Goal: Transaction & Acquisition: Purchase product/service

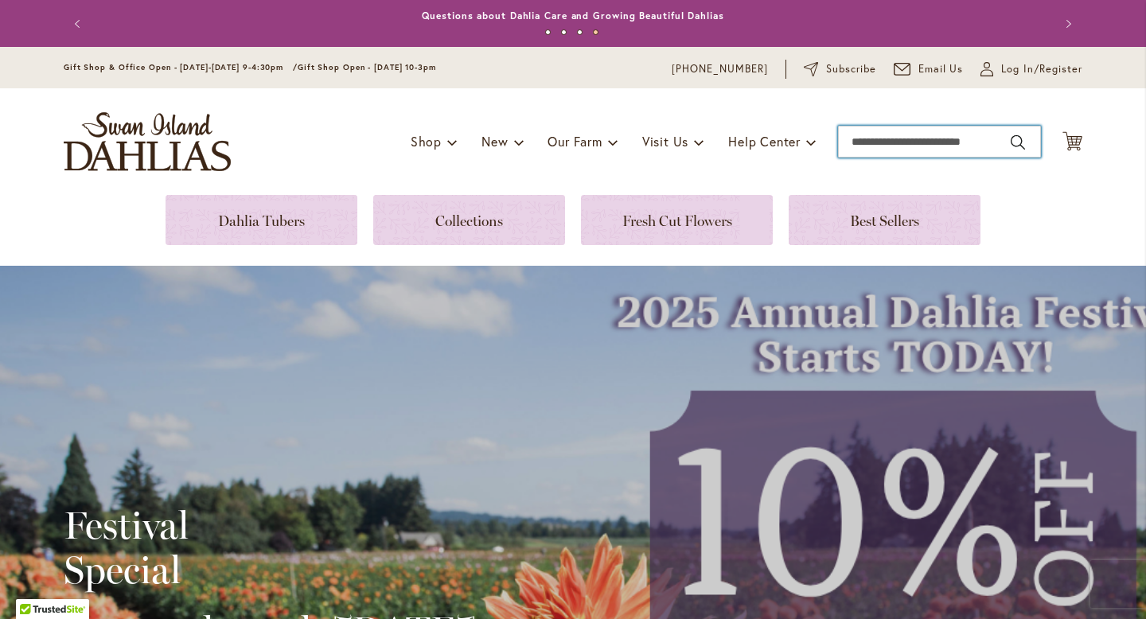
click at [884, 143] on input "Search" at bounding box center [939, 142] width 203 height 32
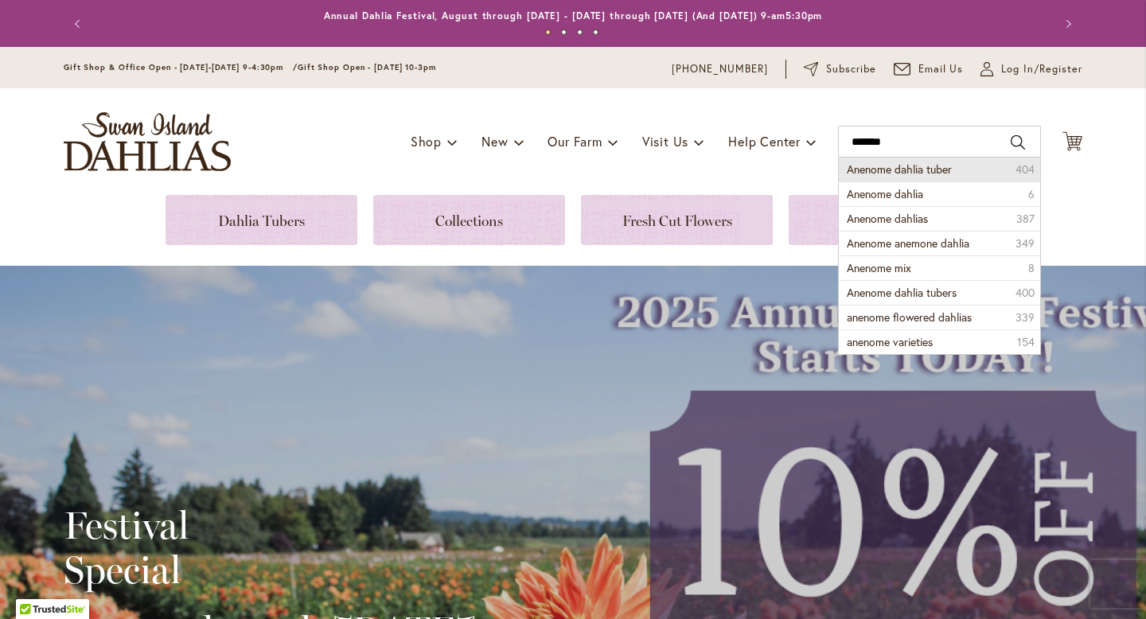
click at [887, 162] on span "Anenome dahlia tuber" at bounding box center [899, 169] width 105 height 15
type input "**********"
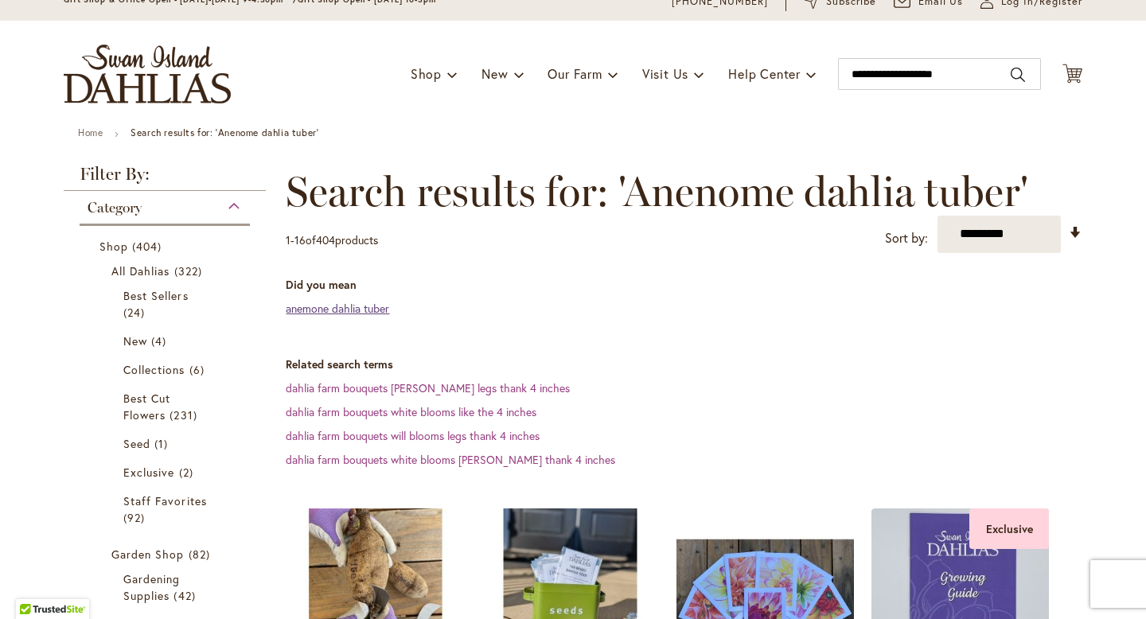
scroll to position [98, 0]
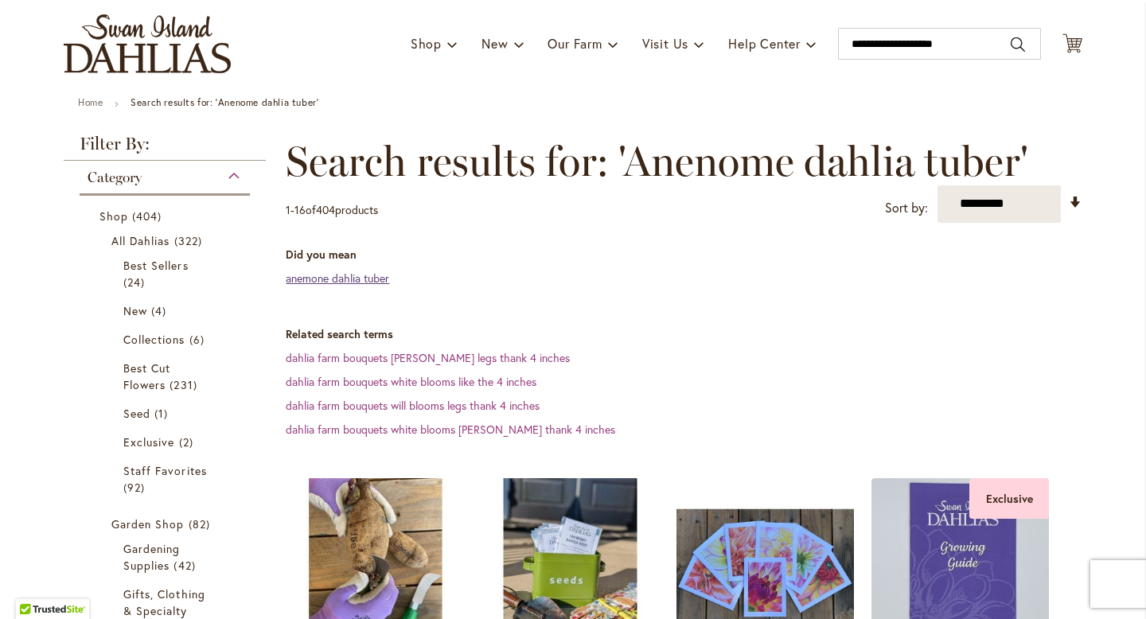
click at [367, 282] on link "anemone dahlia tuber" at bounding box center [337, 278] width 103 height 15
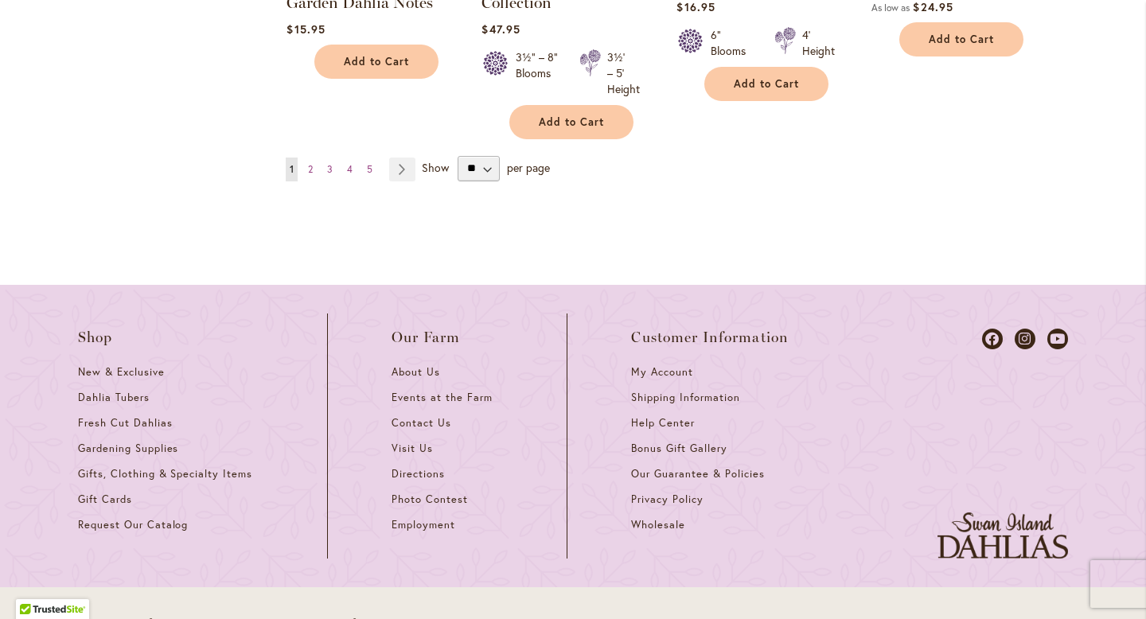
scroll to position [1694, 0]
click at [490, 166] on select "** ** ** **" at bounding box center [479, 167] width 42 height 25
select select "**"
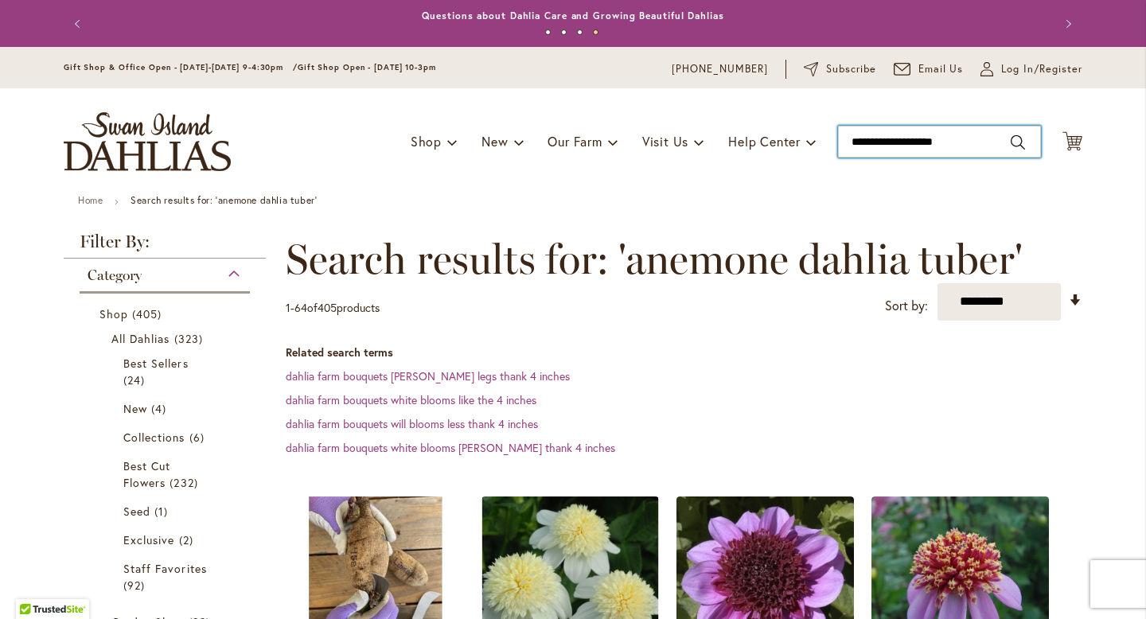
drag, startPoint x: 973, startPoint y: 143, endPoint x: 848, endPoint y: 139, distance: 125.1
click at [848, 139] on input "**********" at bounding box center [939, 142] width 203 height 32
type input "**********"
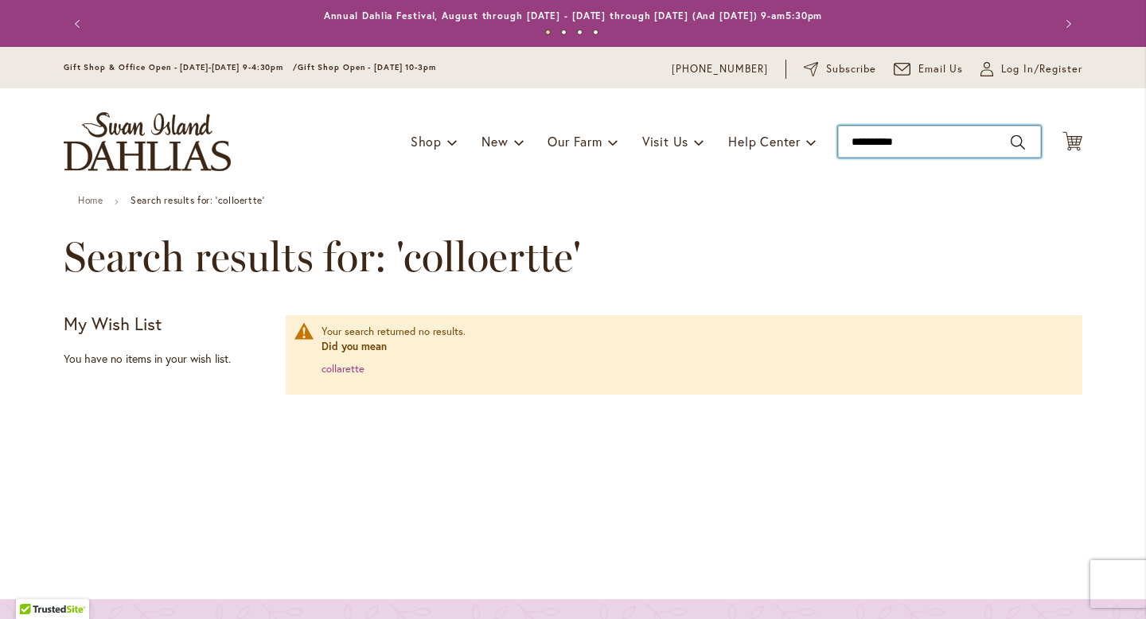
click at [878, 140] on input "**********" at bounding box center [939, 142] width 203 height 32
type input "**********"
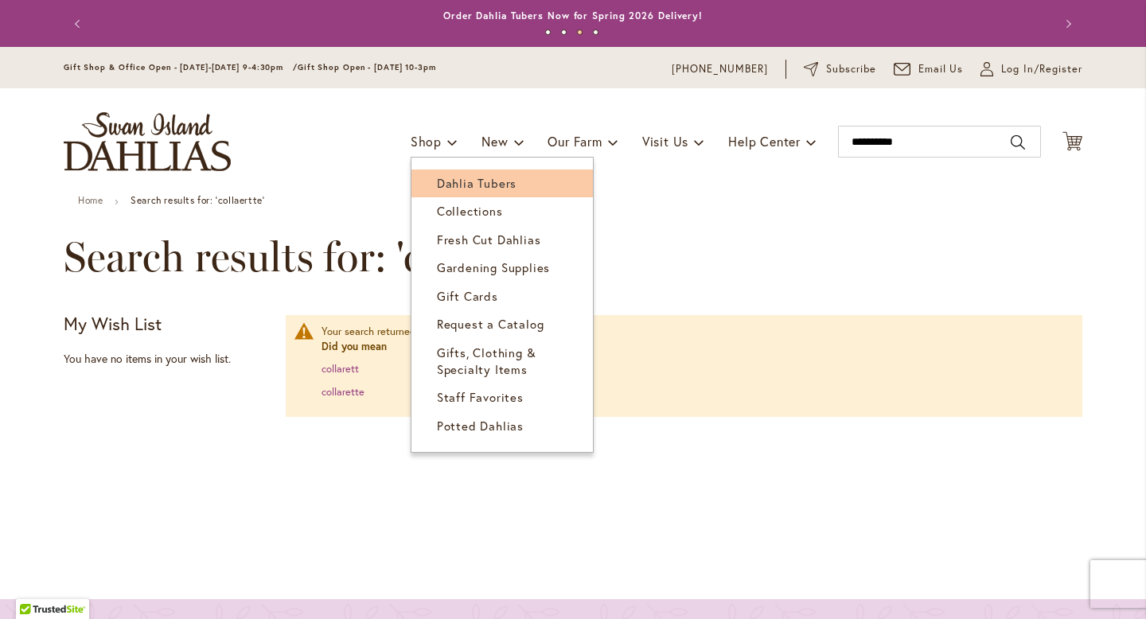
click at [445, 188] on span "Dahlia Tubers" at bounding box center [477, 183] width 80 height 16
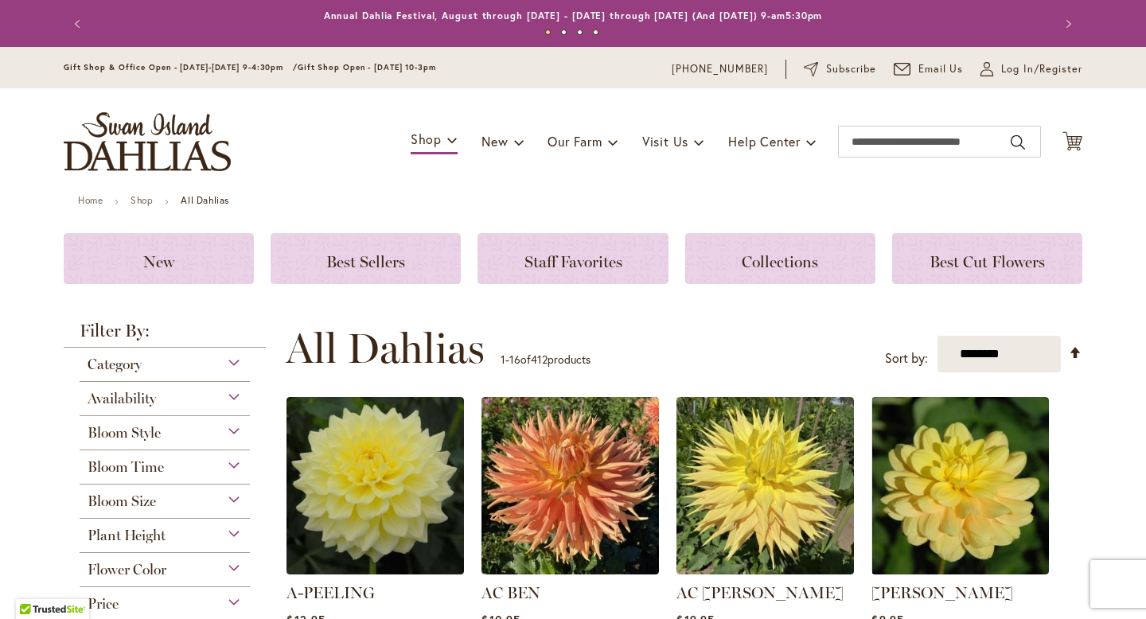
click at [232, 326] on strong "Filter By:" at bounding box center [165, 334] width 202 height 25
click at [228, 366] on div "Category" at bounding box center [165, 360] width 170 height 25
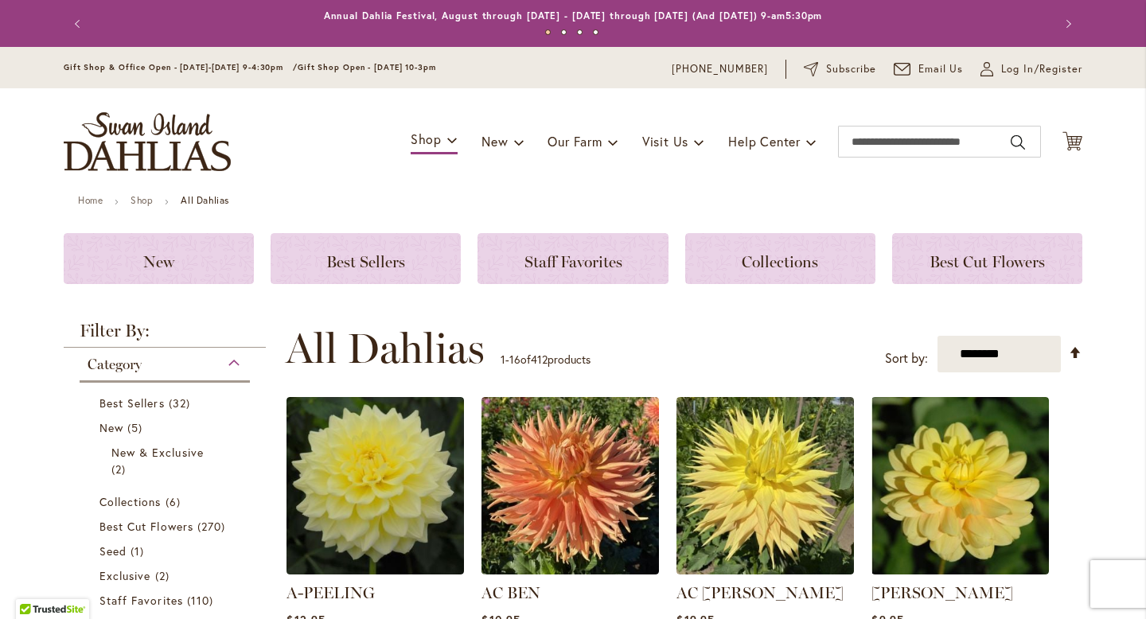
scroll to position [347, 0]
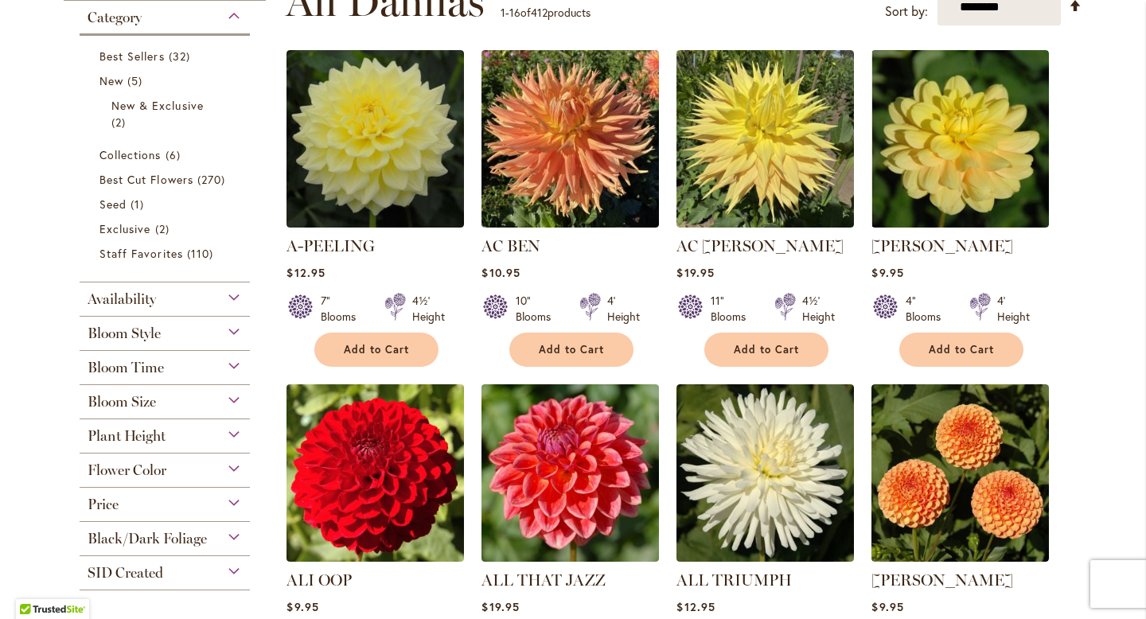
click at [228, 338] on div "Bloom Style" at bounding box center [165, 329] width 170 height 25
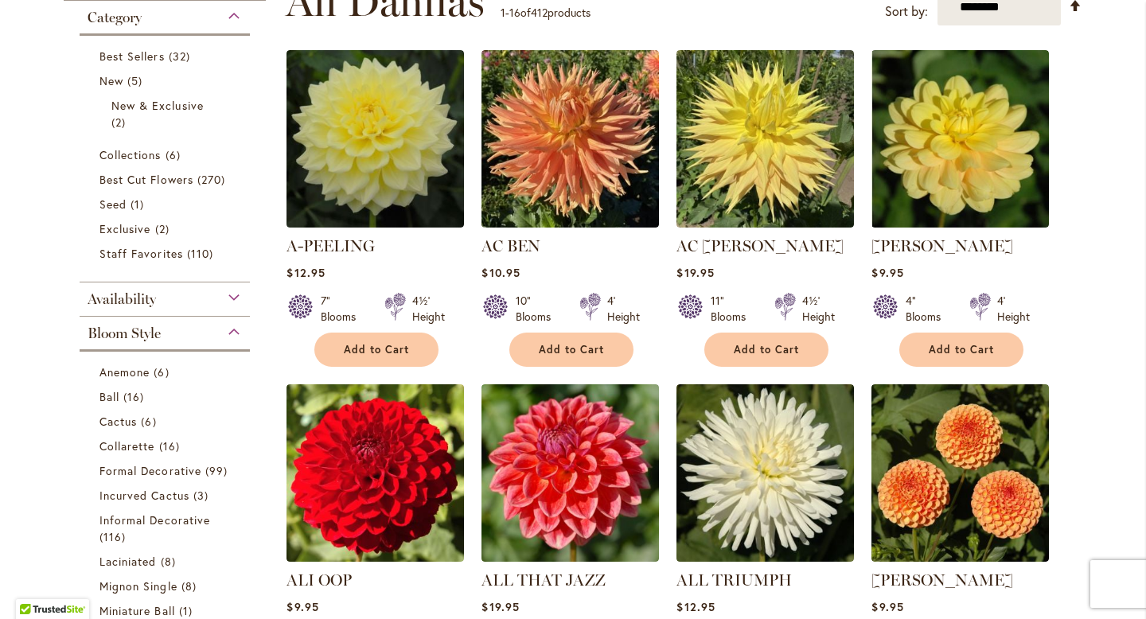
scroll to position [663, 0]
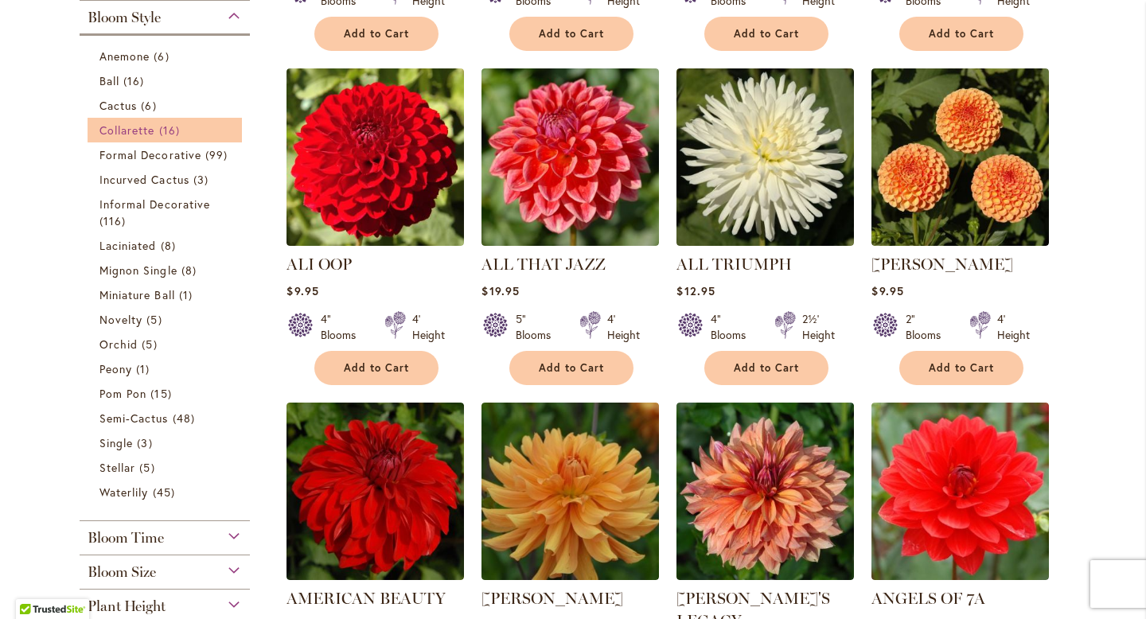
click at [150, 129] on span "Collarette" at bounding box center [128, 130] width 56 height 15
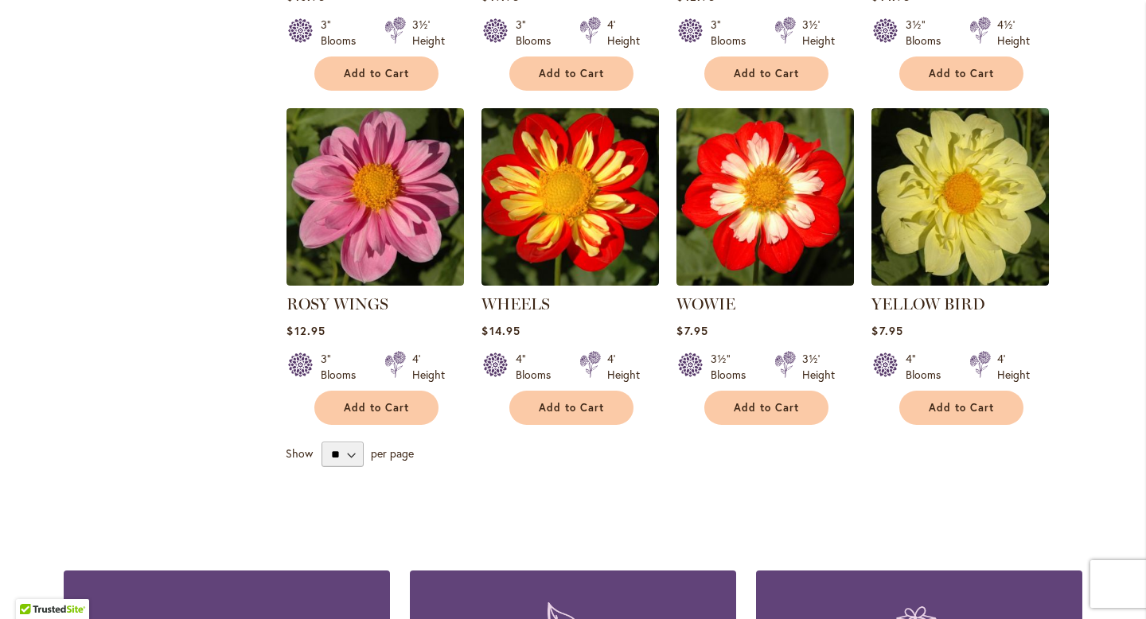
scroll to position [1261, 0]
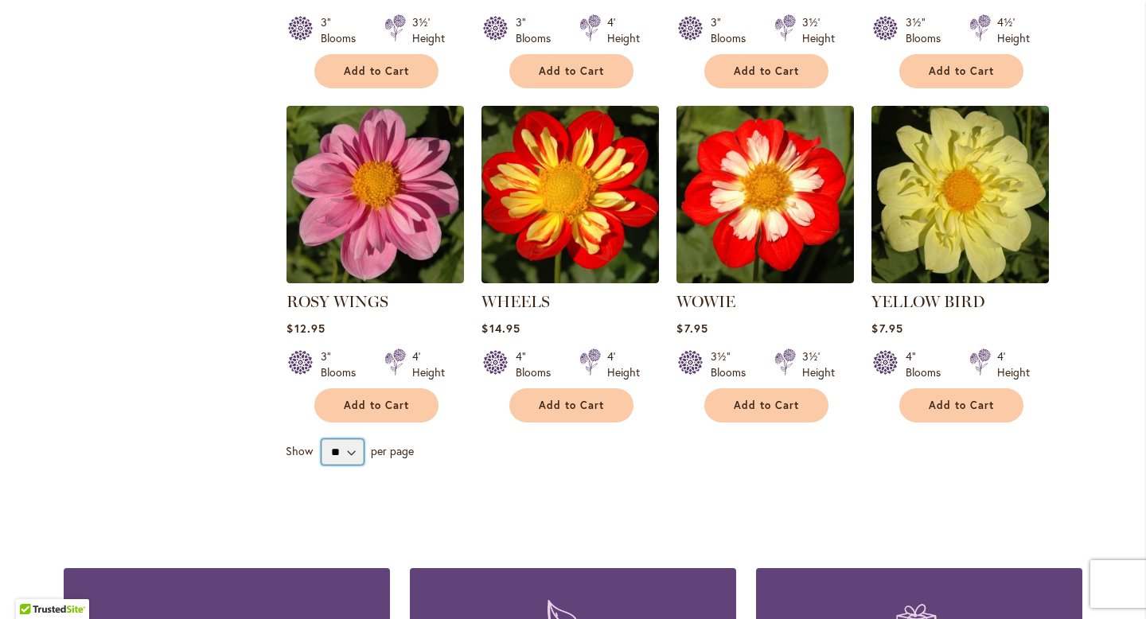
click at [358, 455] on select "** ** ** **" at bounding box center [343, 451] width 42 height 25
select select "**"
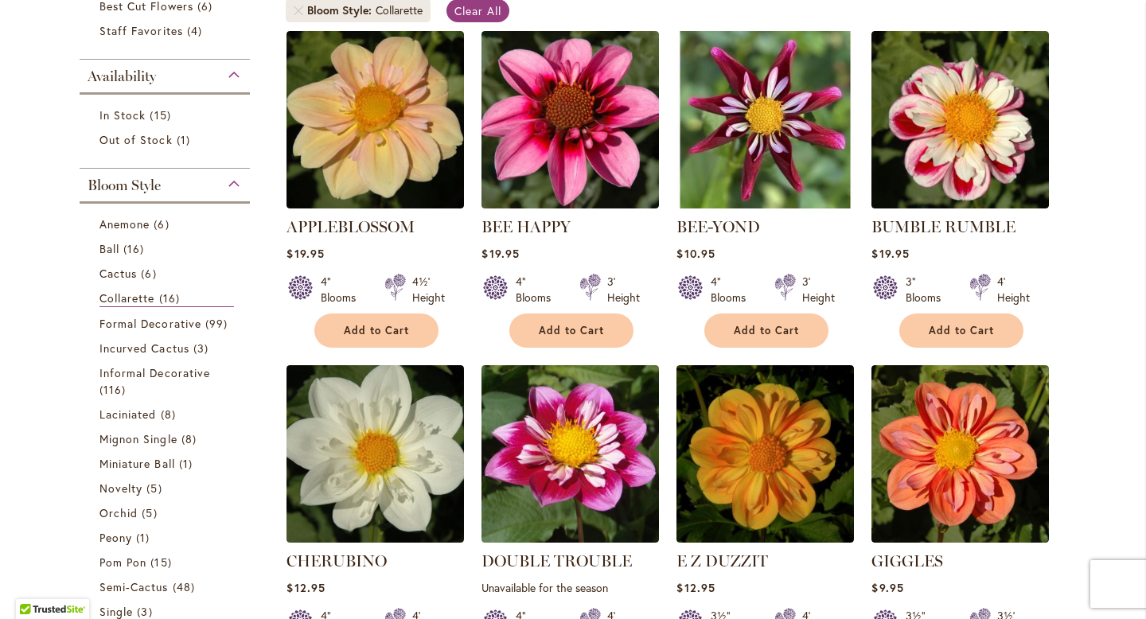
scroll to position [338, 0]
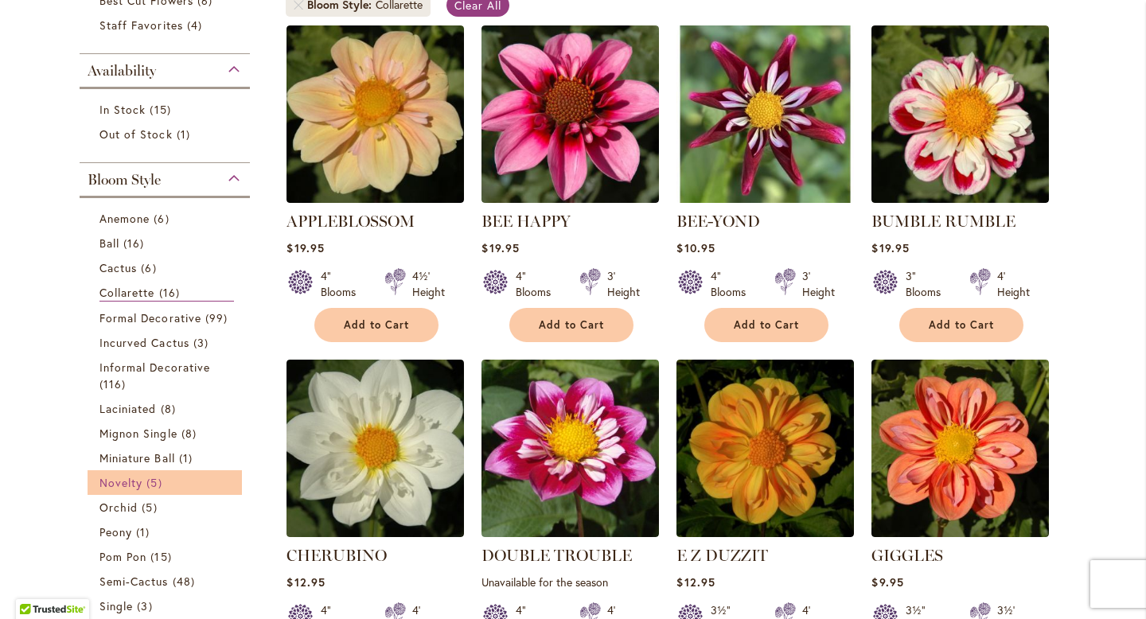
click at [116, 485] on span "Novelty" at bounding box center [121, 482] width 43 height 15
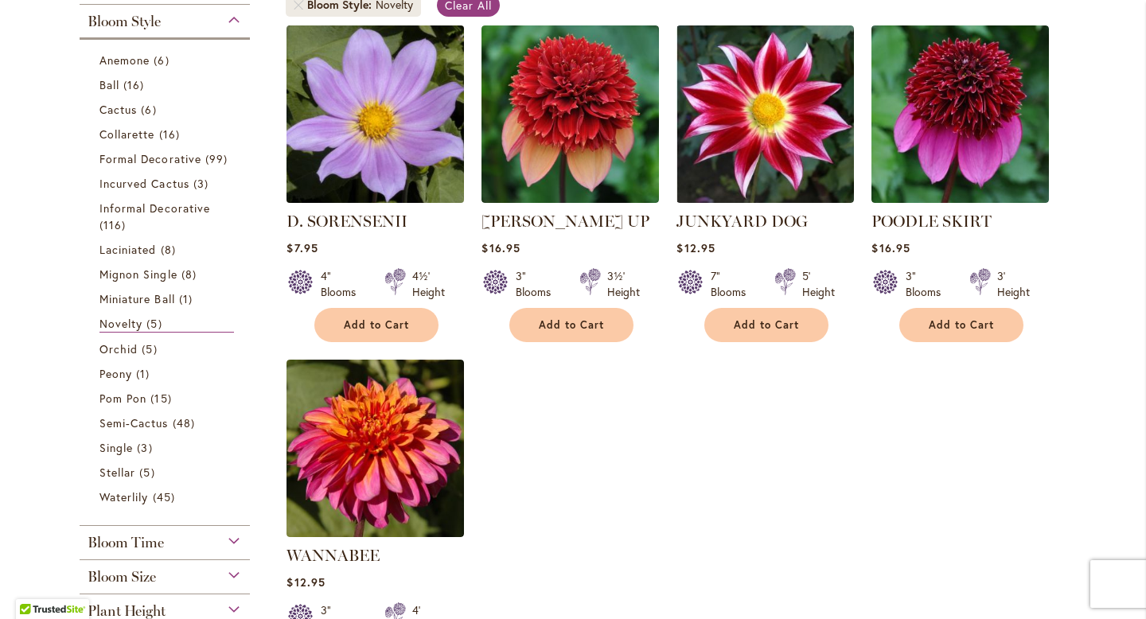
scroll to position [331, 0]
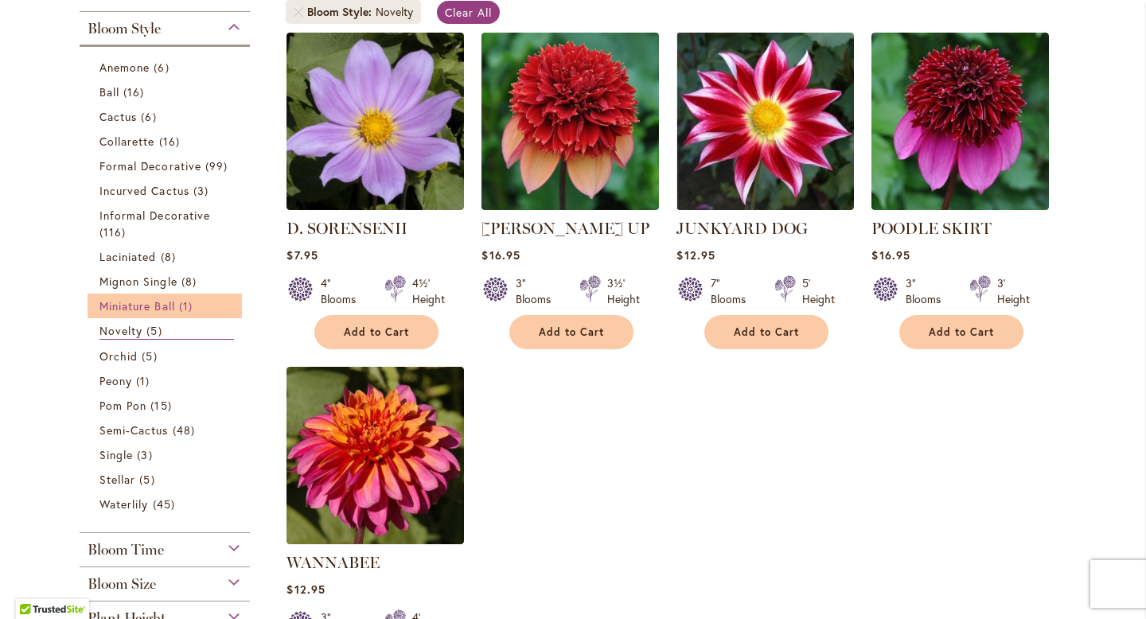
click at [140, 301] on span "Miniature Ball" at bounding box center [138, 306] width 76 height 15
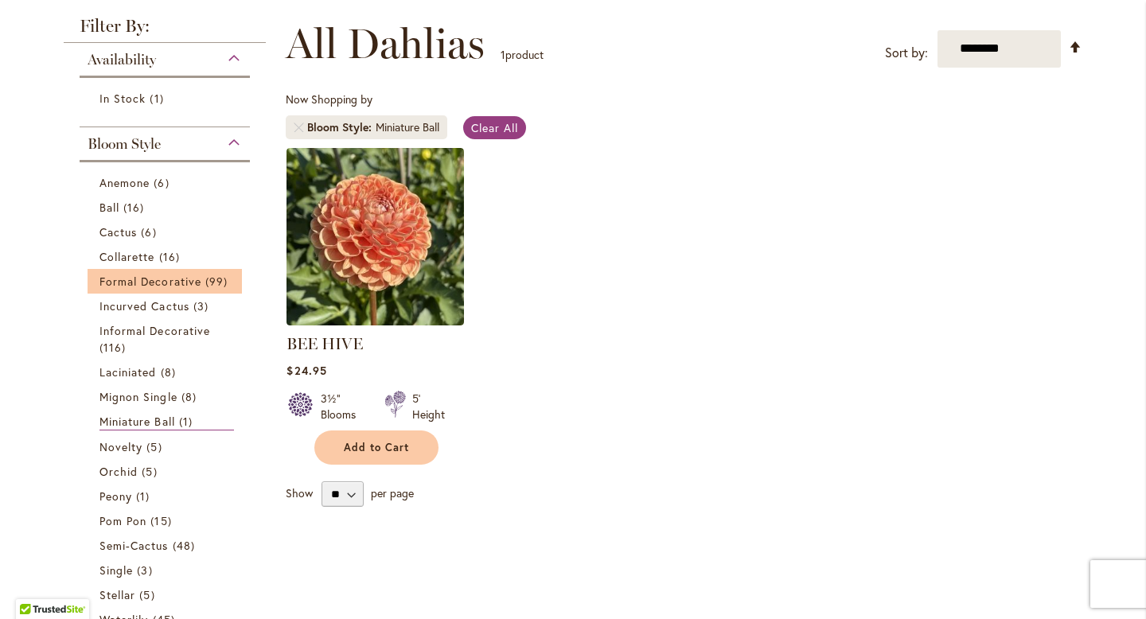
scroll to position [246, 0]
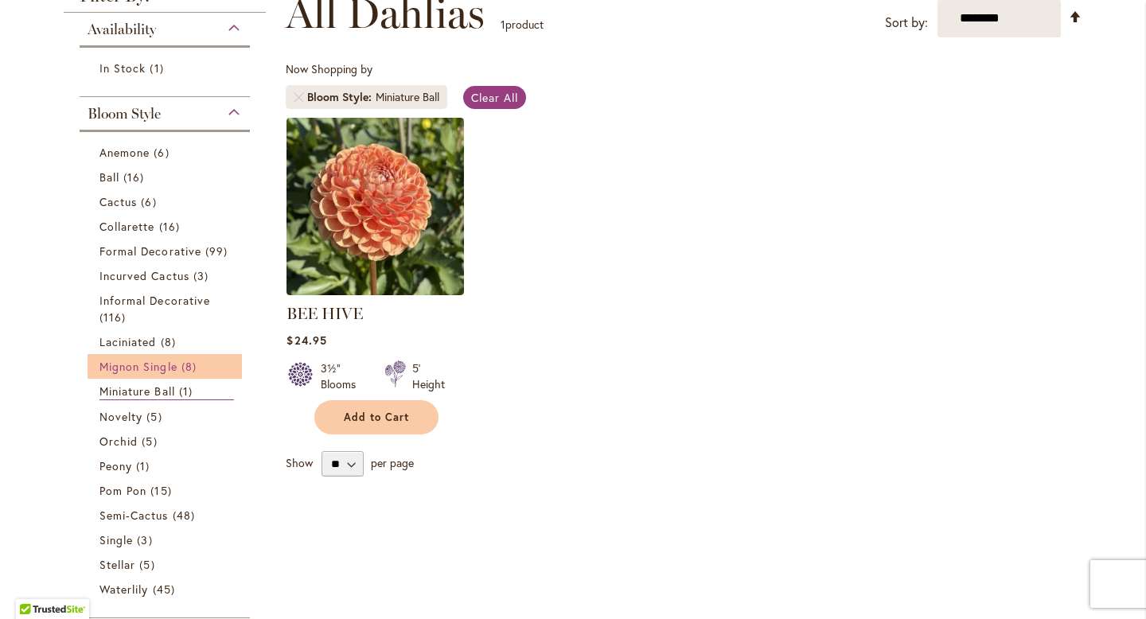
click at [120, 360] on span "Mignon Single" at bounding box center [139, 366] width 78 height 15
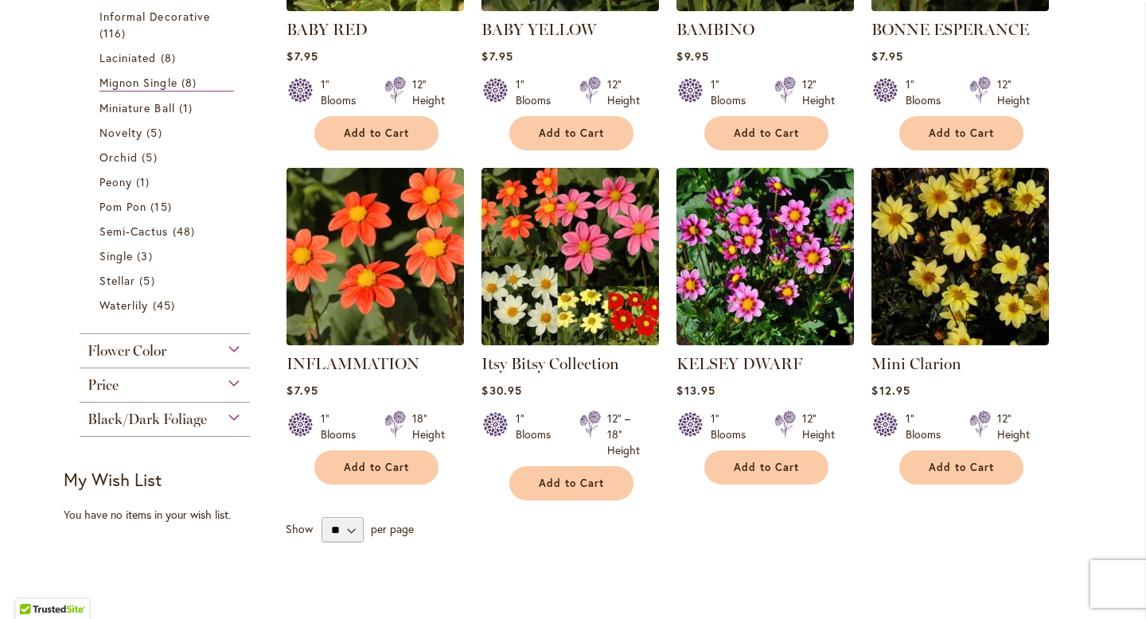
scroll to position [525, 0]
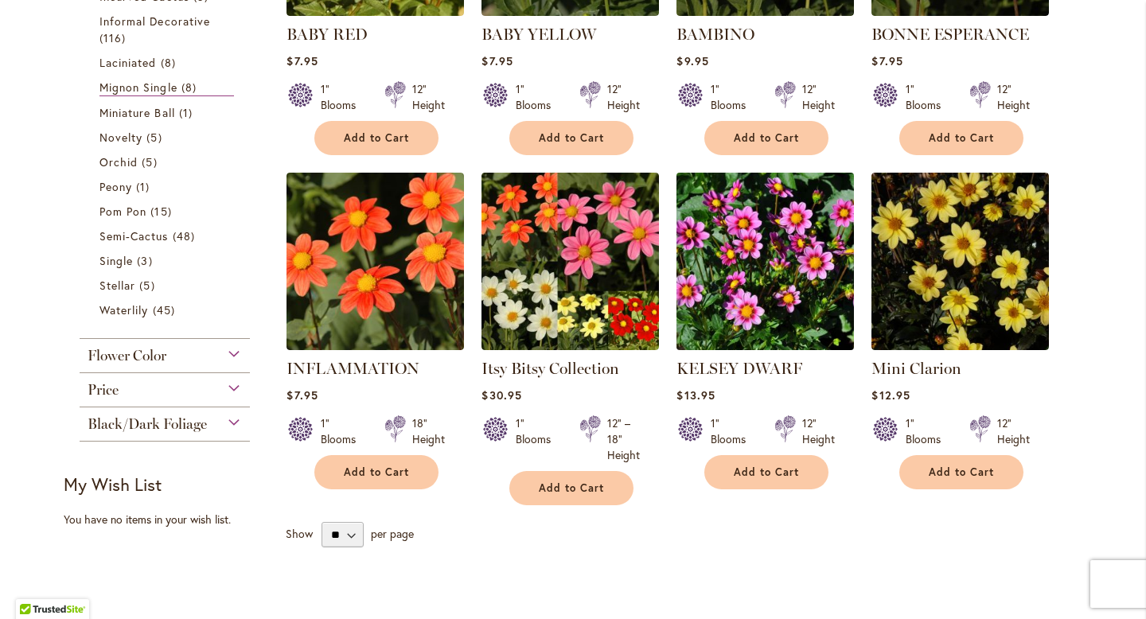
click at [801, 258] on img at bounding box center [766, 261] width 186 height 186
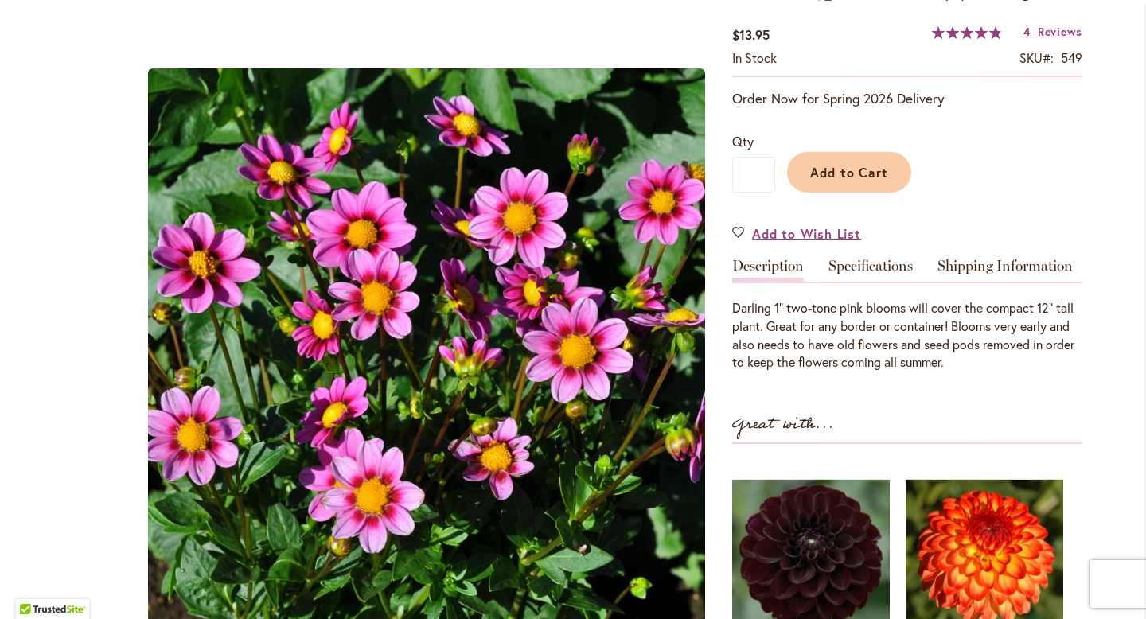
scroll to position [269, 0]
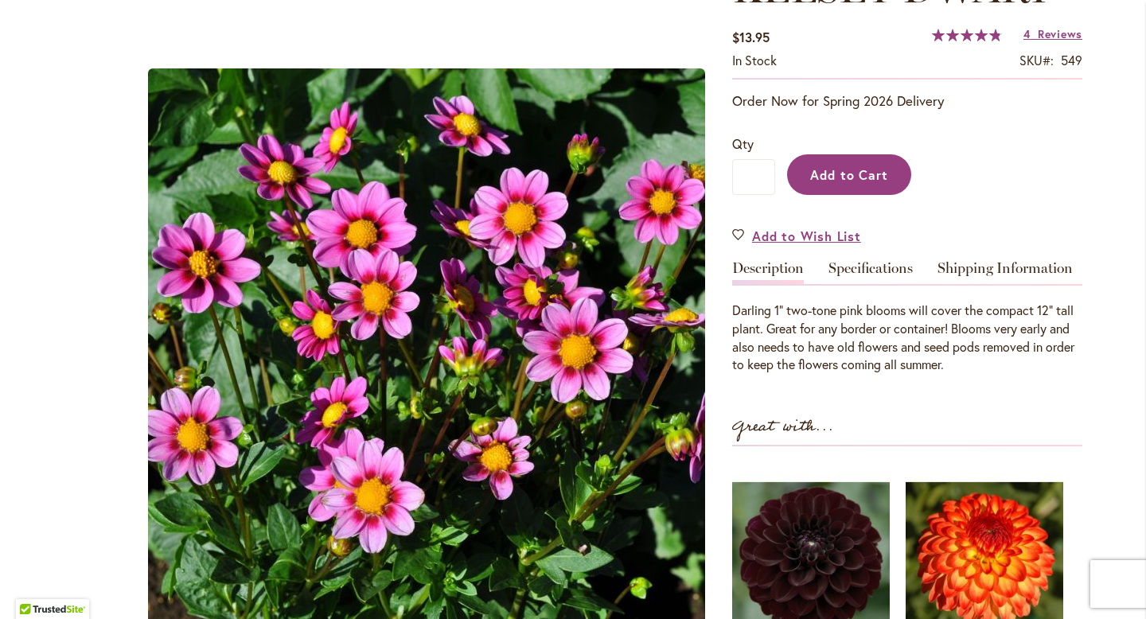
click at [872, 185] on button "Add to Cart" at bounding box center [849, 174] width 124 height 41
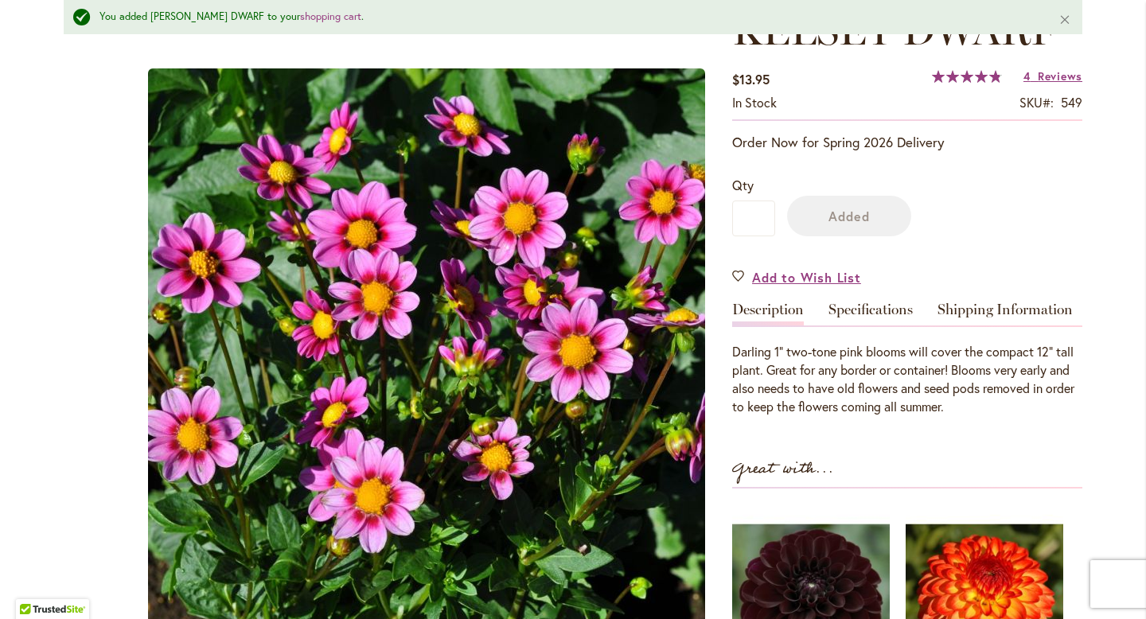
scroll to position [311, 0]
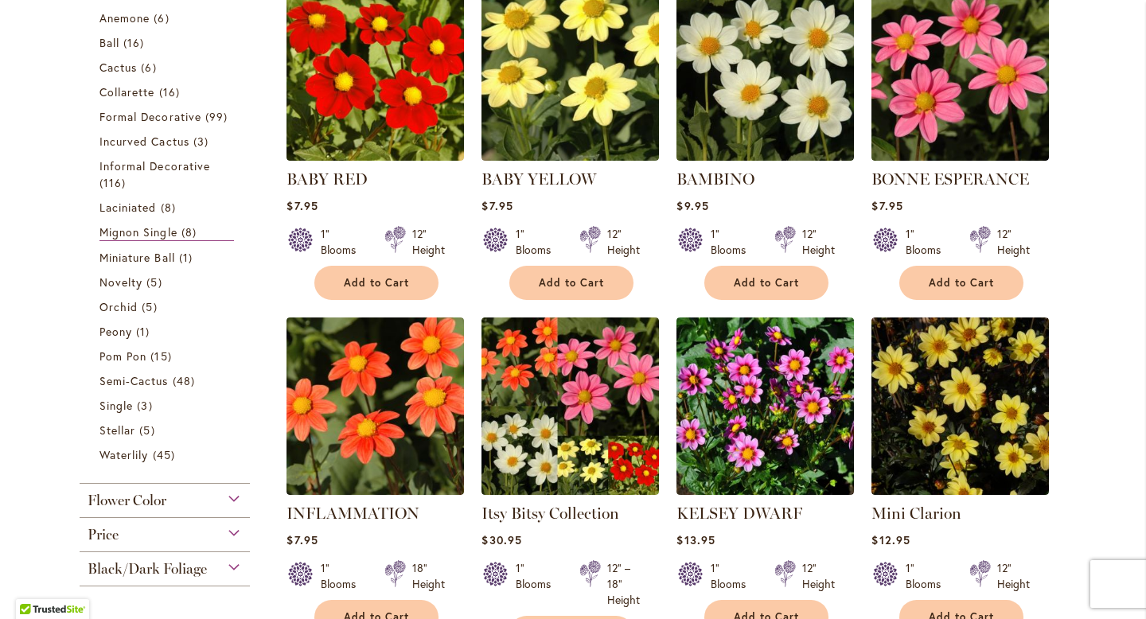
scroll to position [377, 0]
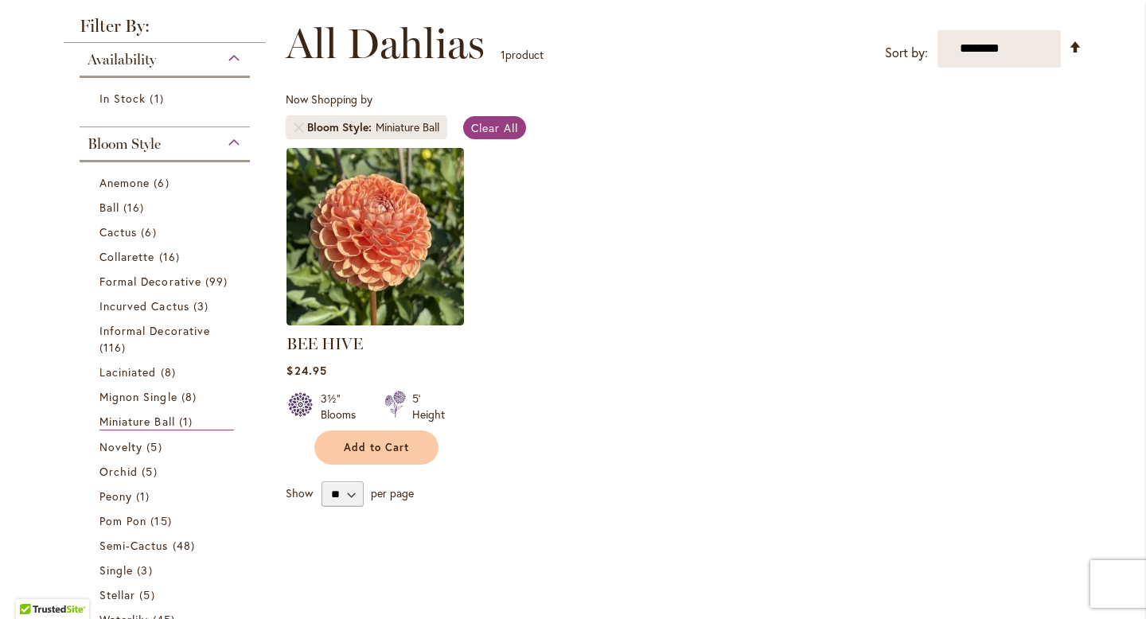
scroll to position [246, 0]
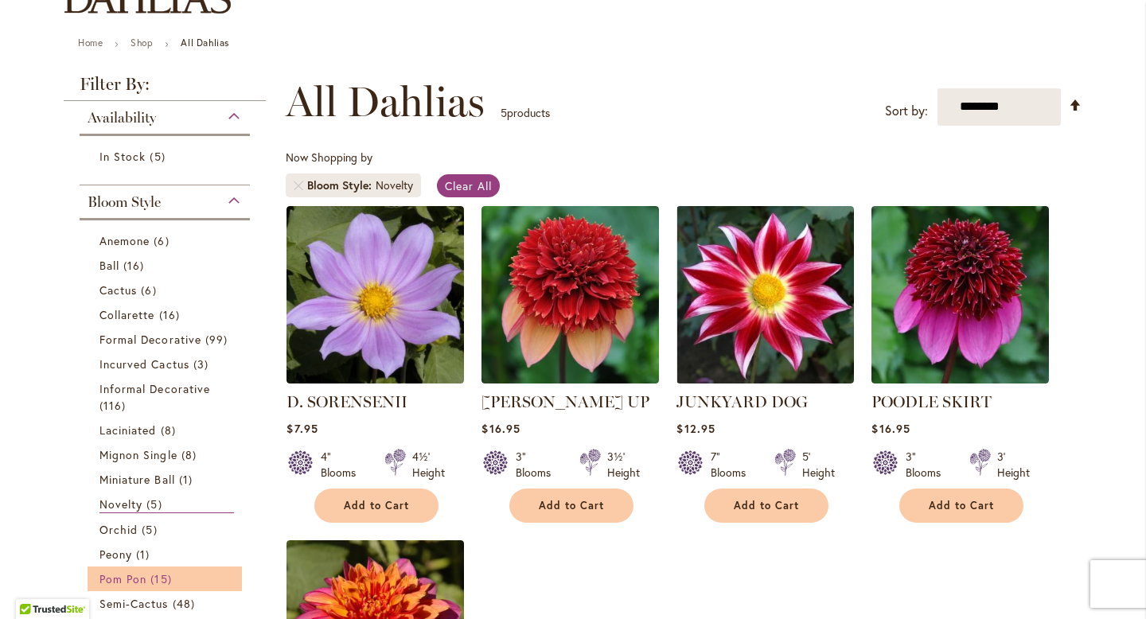
scroll to position [254, 0]
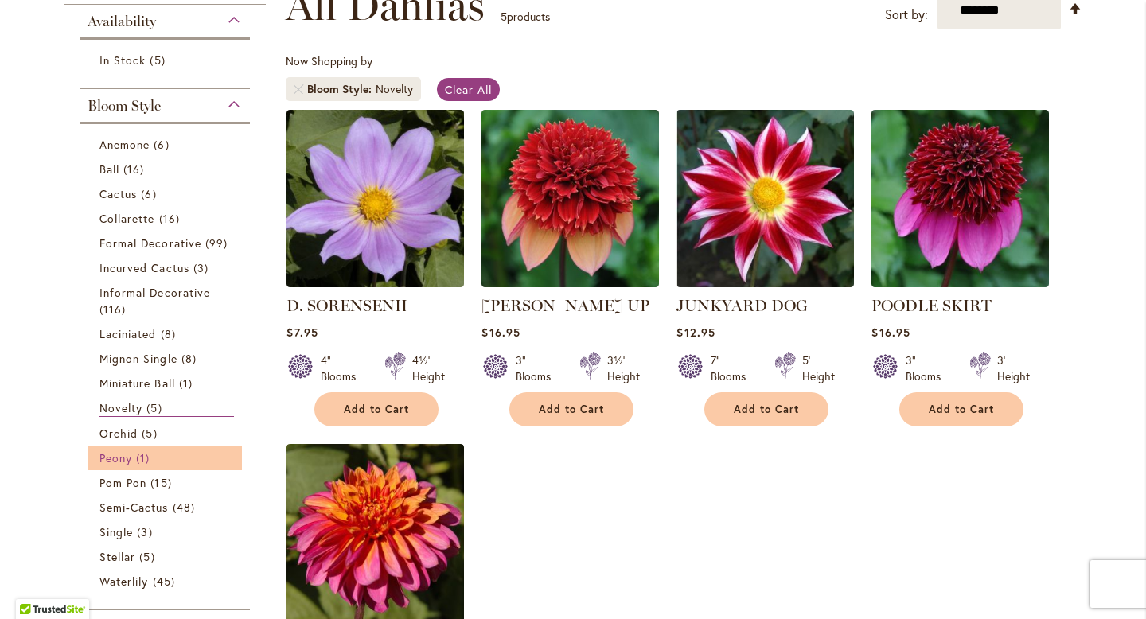
click at [119, 460] on span "Peony" at bounding box center [116, 458] width 33 height 15
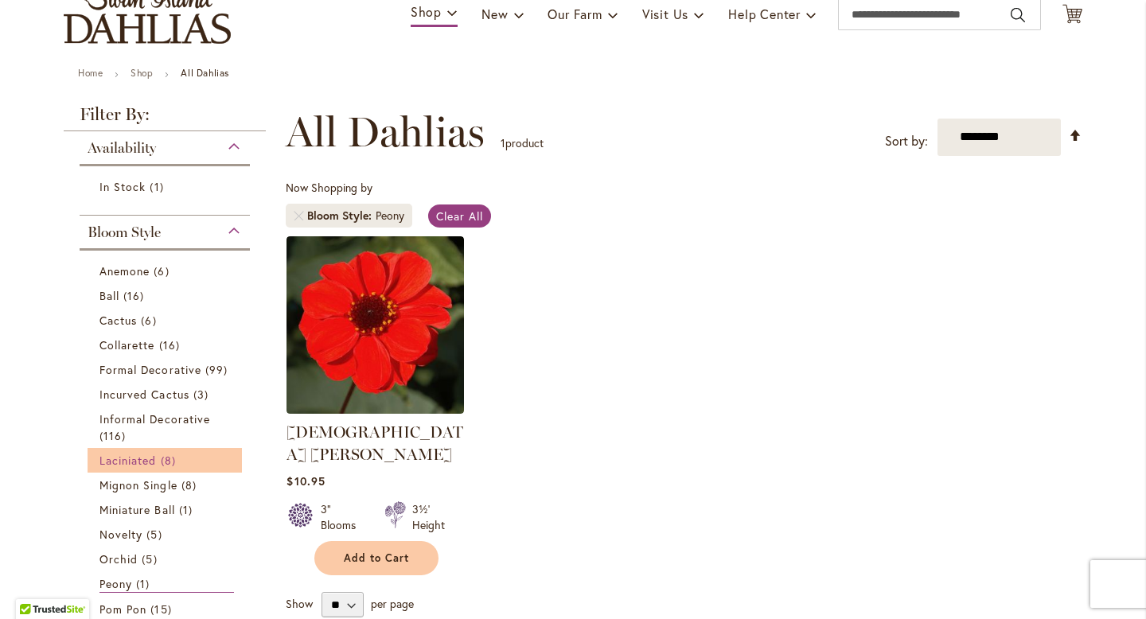
scroll to position [158, 0]
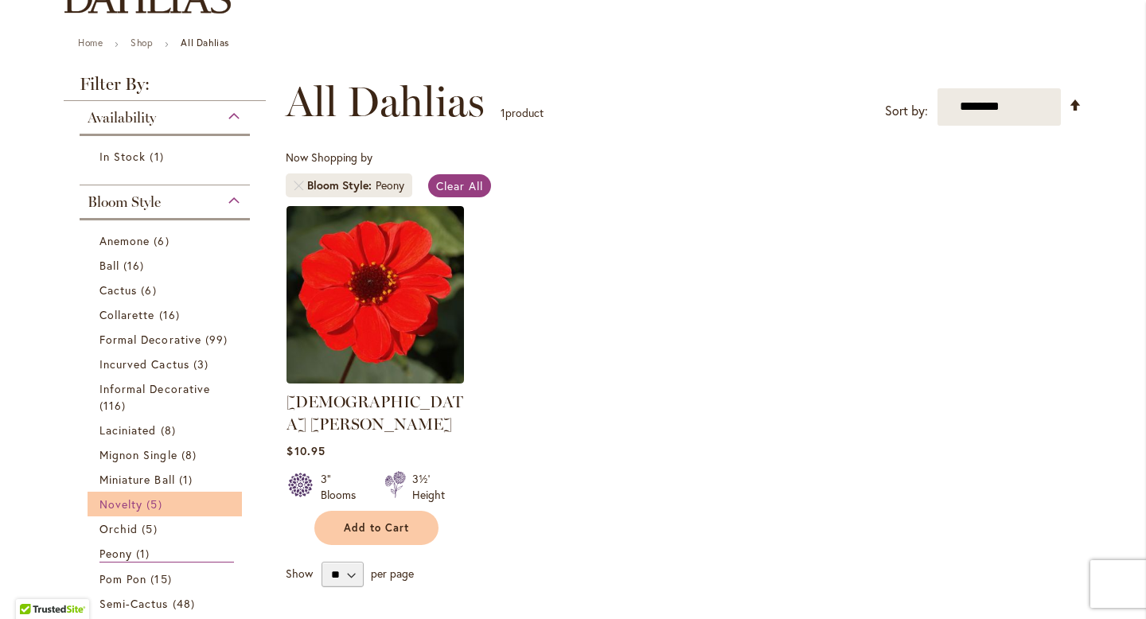
click at [117, 508] on span "Novelty" at bounding box center [121, 504] width 43 height 15
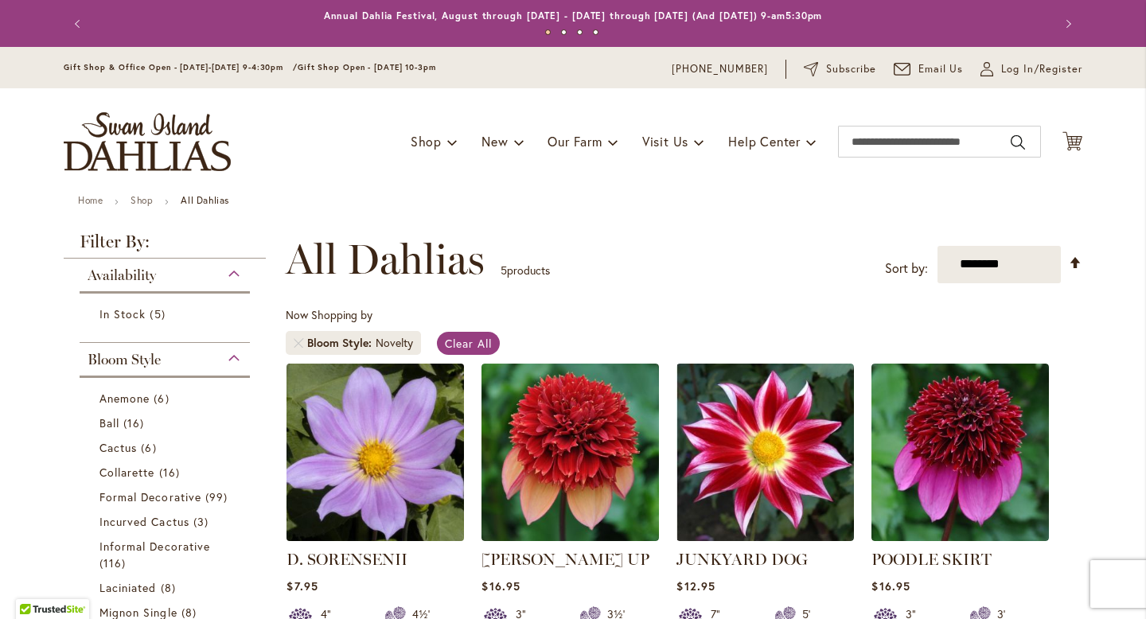
scroll to position [277, 0]
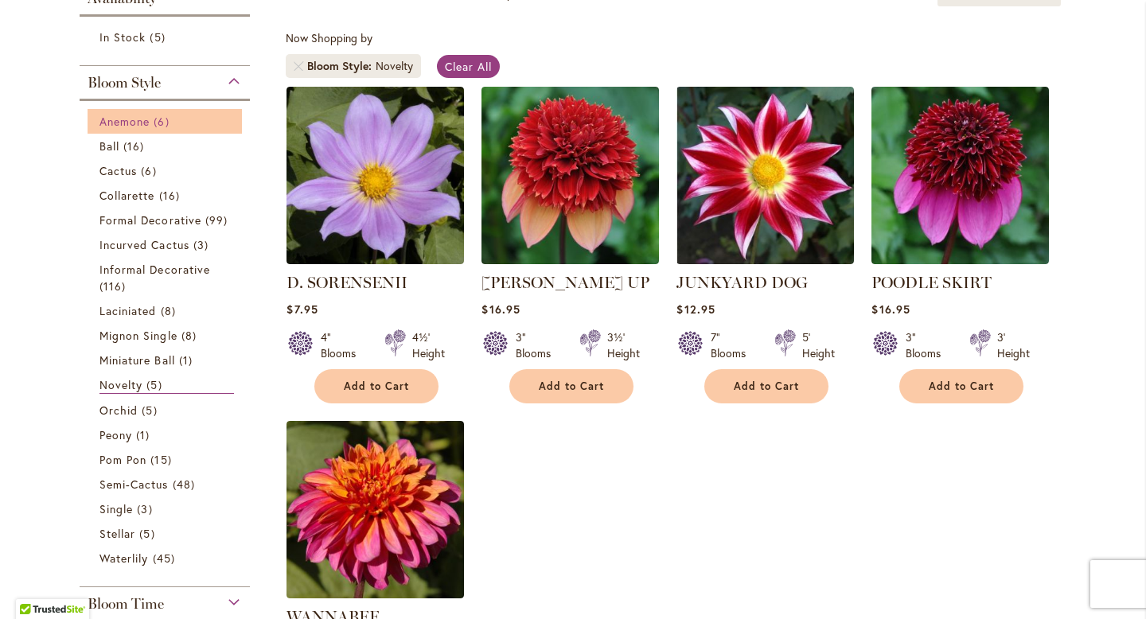
click at [123, 125] on span "Anemone" at bounding box center [125, 121] width 50 height 15
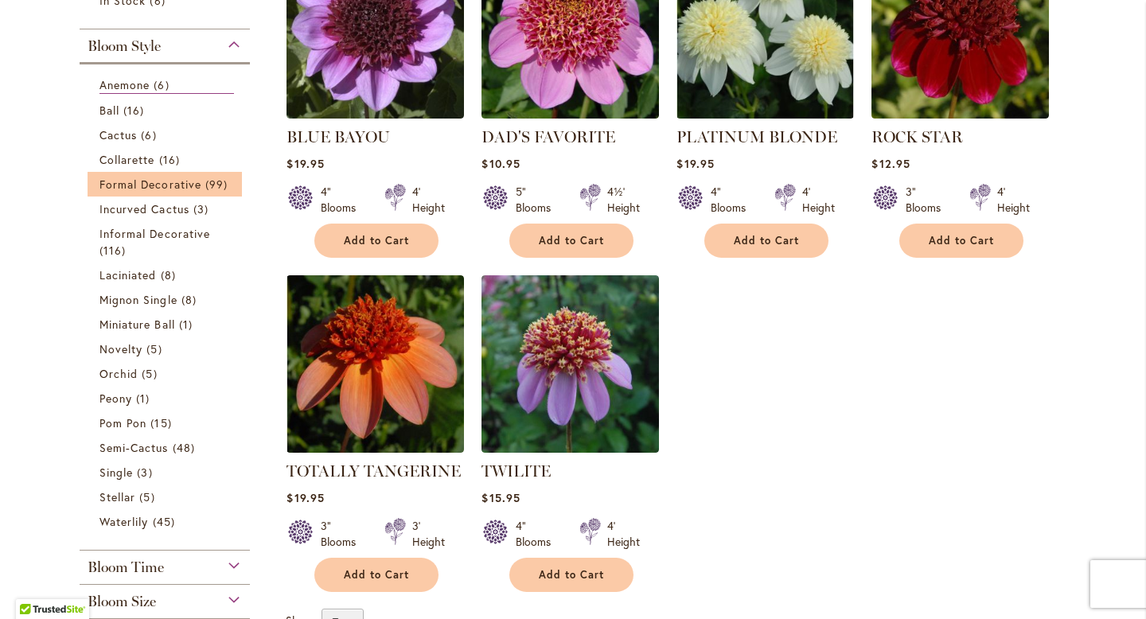
scroll to position [425, 0]
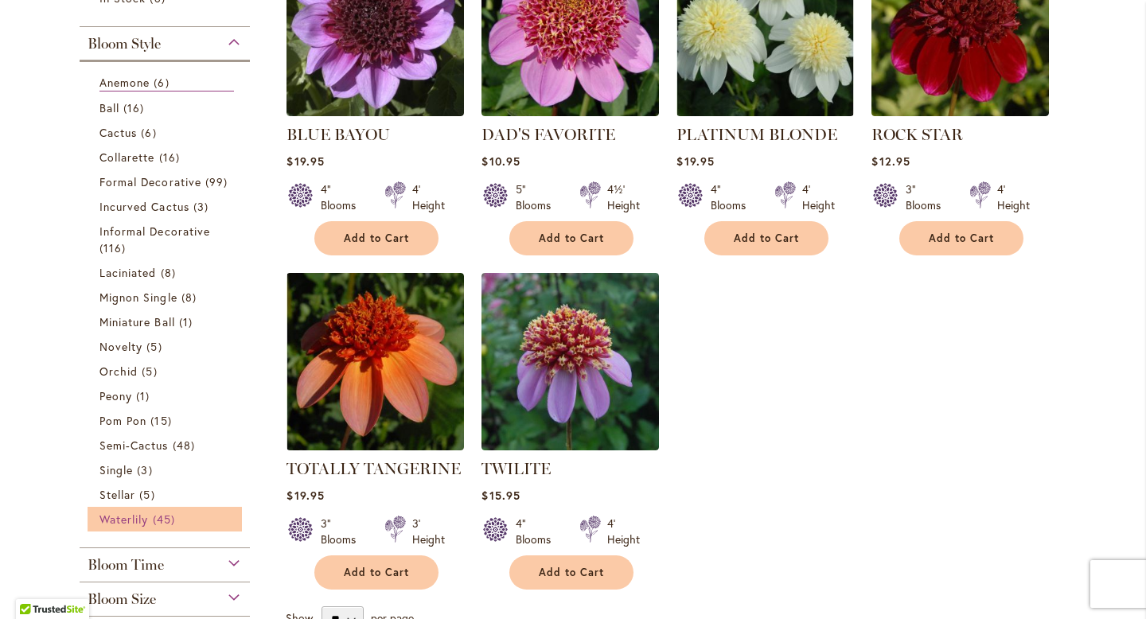
click at [125, 519] on span "Waterlily" at bounding box center [124, 519] width 49 height 15
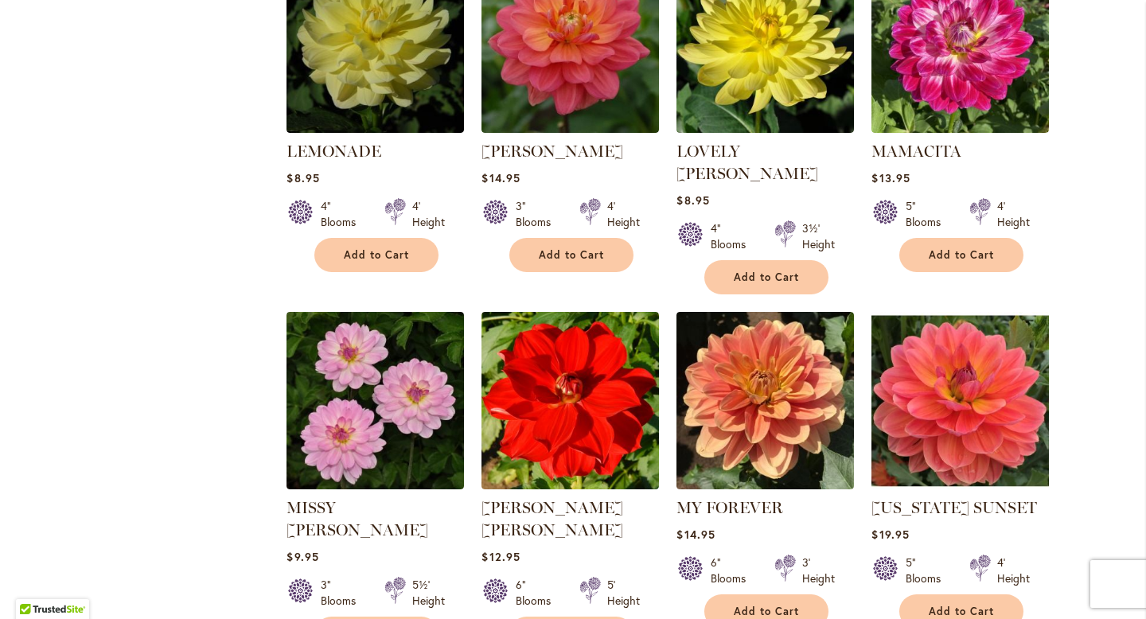
scroll to position [2439, 0]
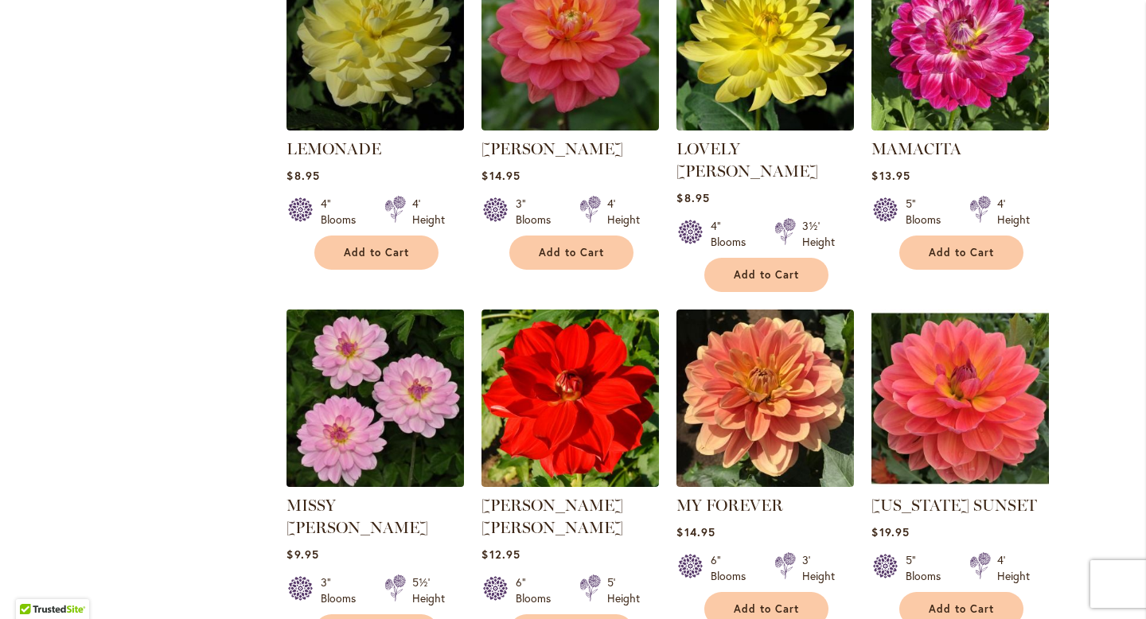
click at [377, 326] on img at bounding box center [376, 398] width 186 height 186
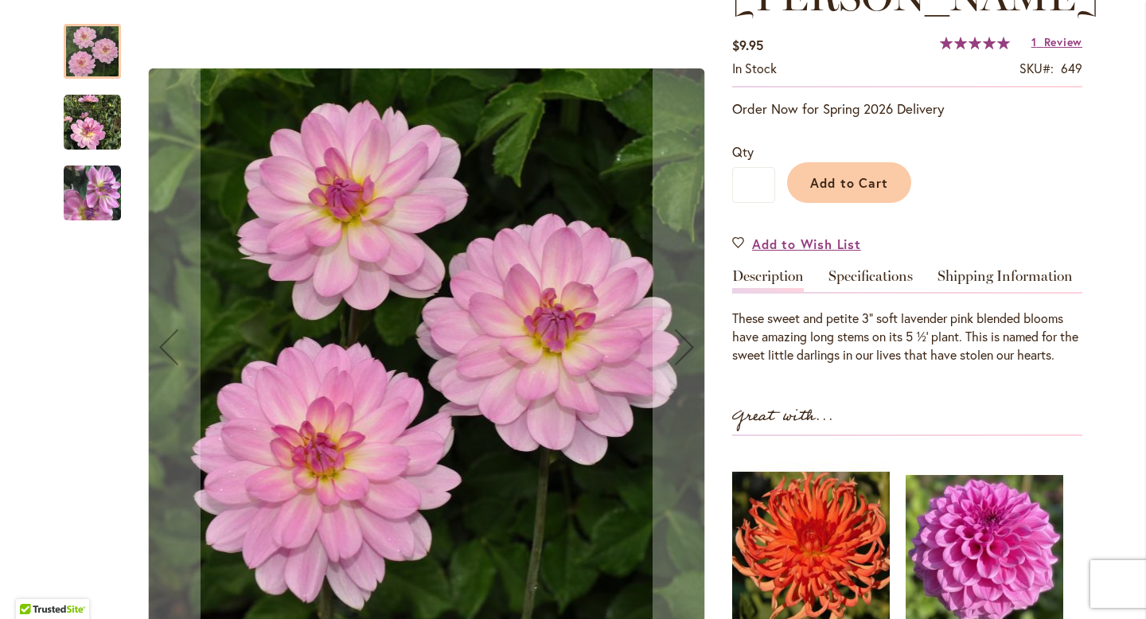
scroll to position [288, 0]
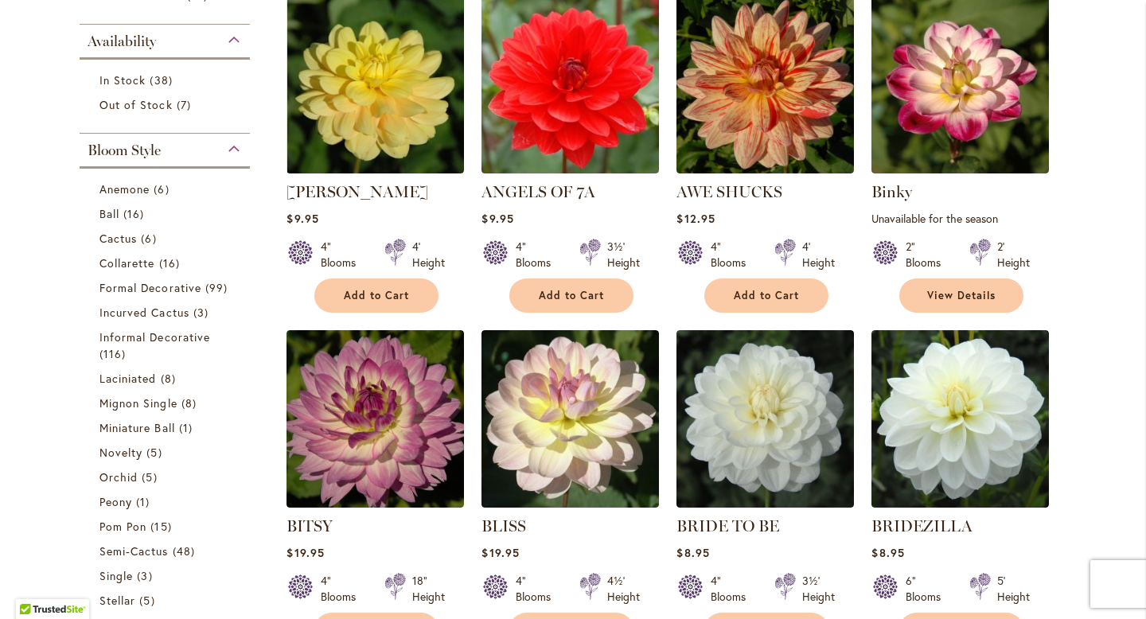
scroll to position [369, 0]
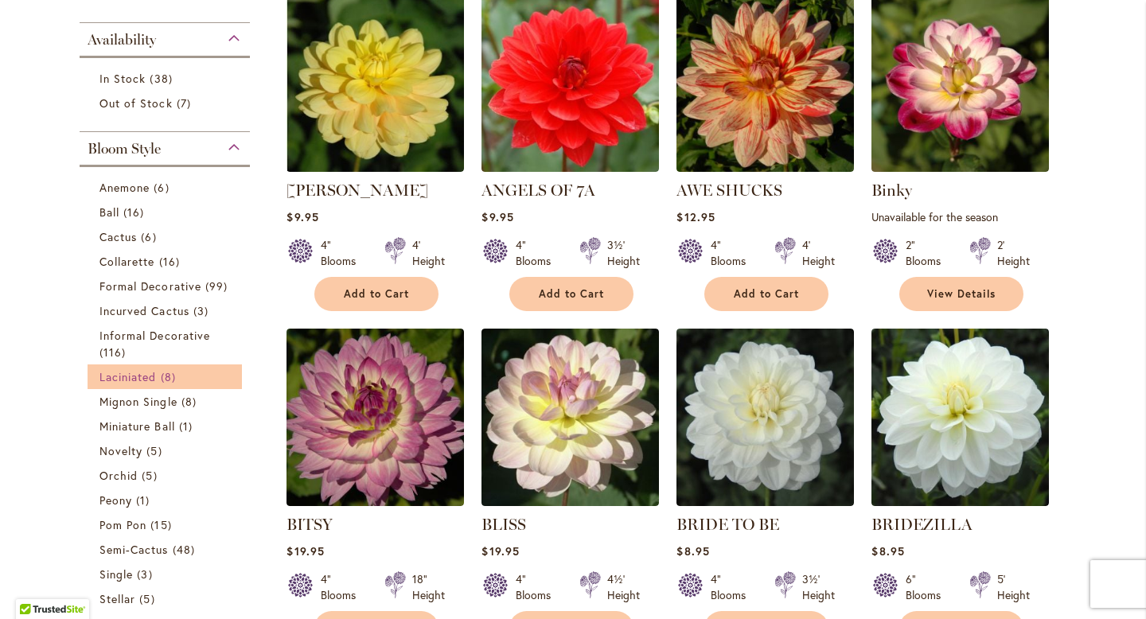
click at [152, 378] on span "Laciniated" at bounding box center [128, 376] width 57 height 15
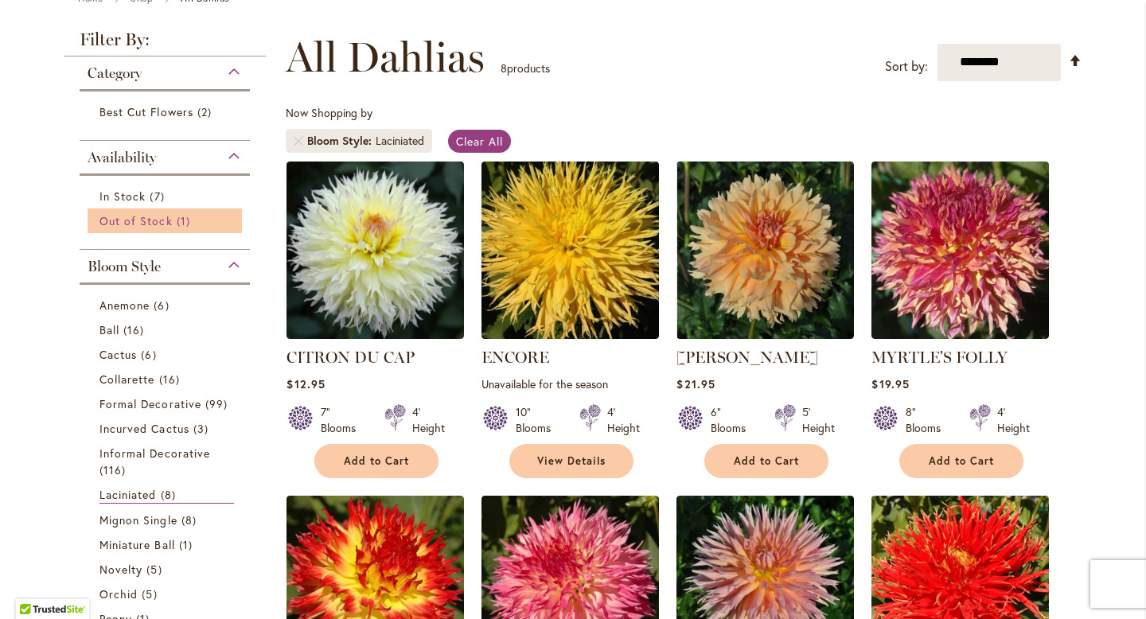
scroll to position [206, 0]
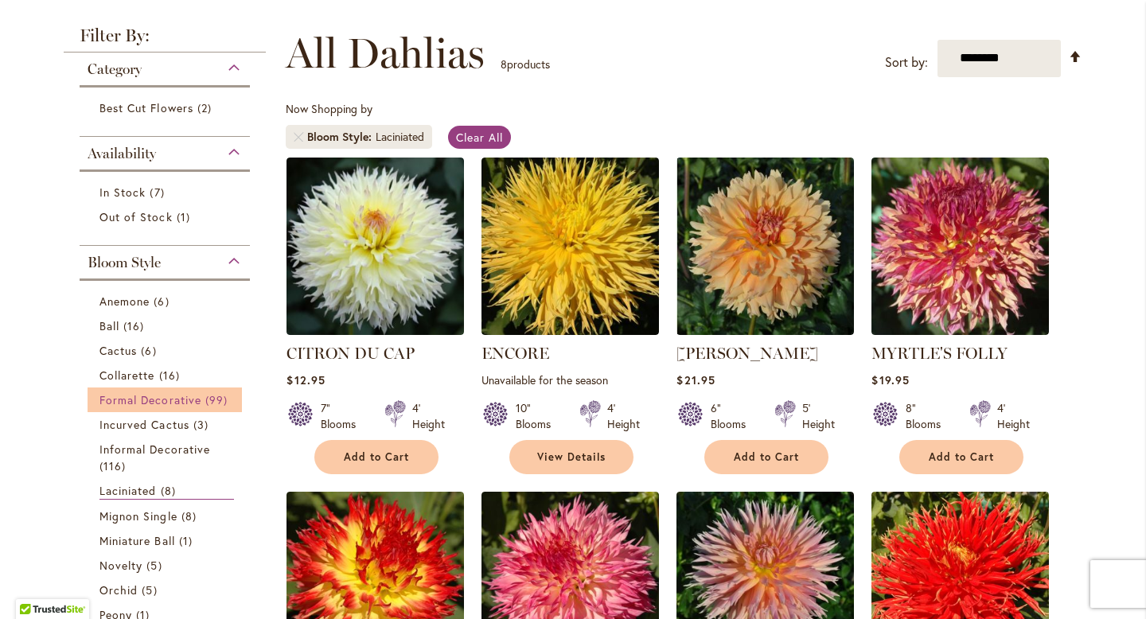
click at [178, 395] on span "Formal Decorative" at bounding box center [151, 399] width 102 height 15
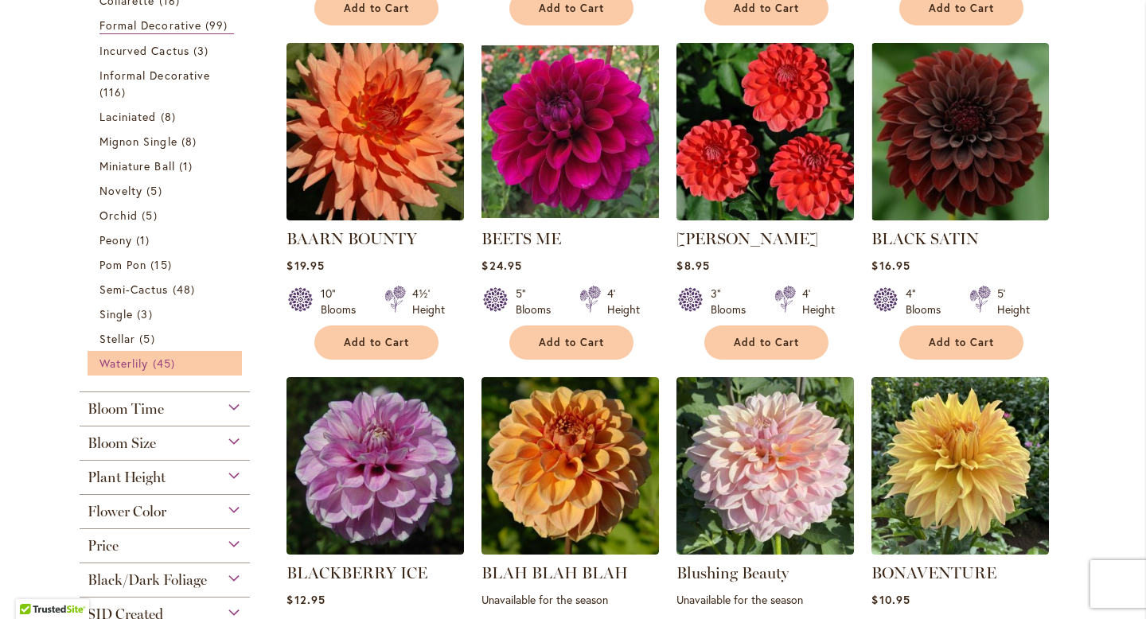
scroll to position [646, 0]
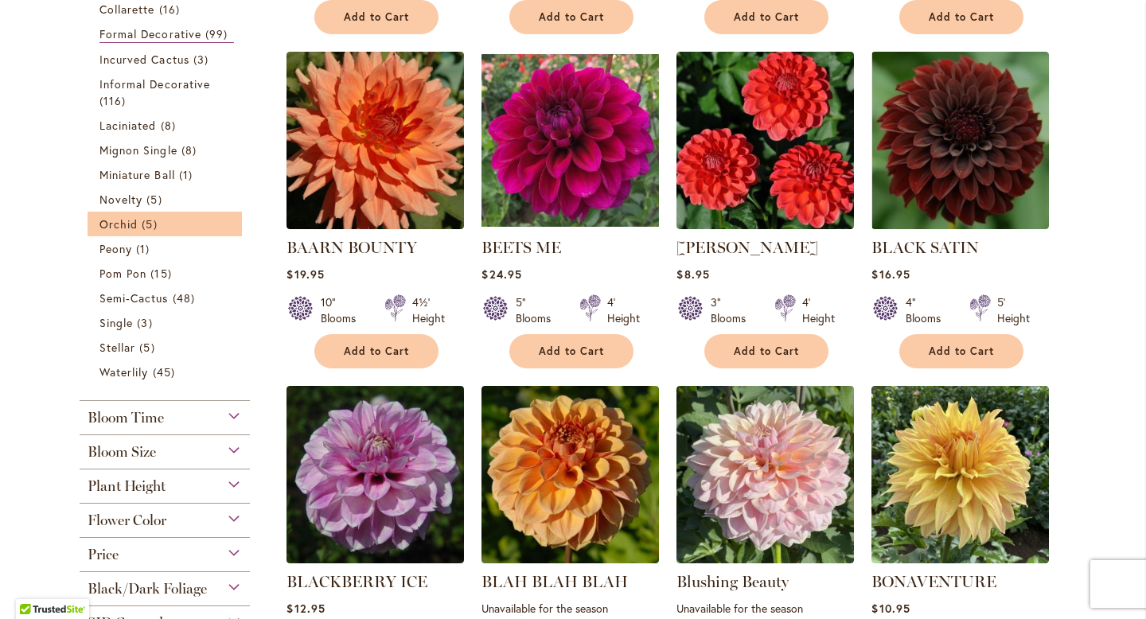
click at [127, 212] on li "Orchid 5 items" at bounding box center [165, 224] width 154 height 25
click at [125, 223] on span "Orchid" at bounding box center [119, 224] width 38 height 15
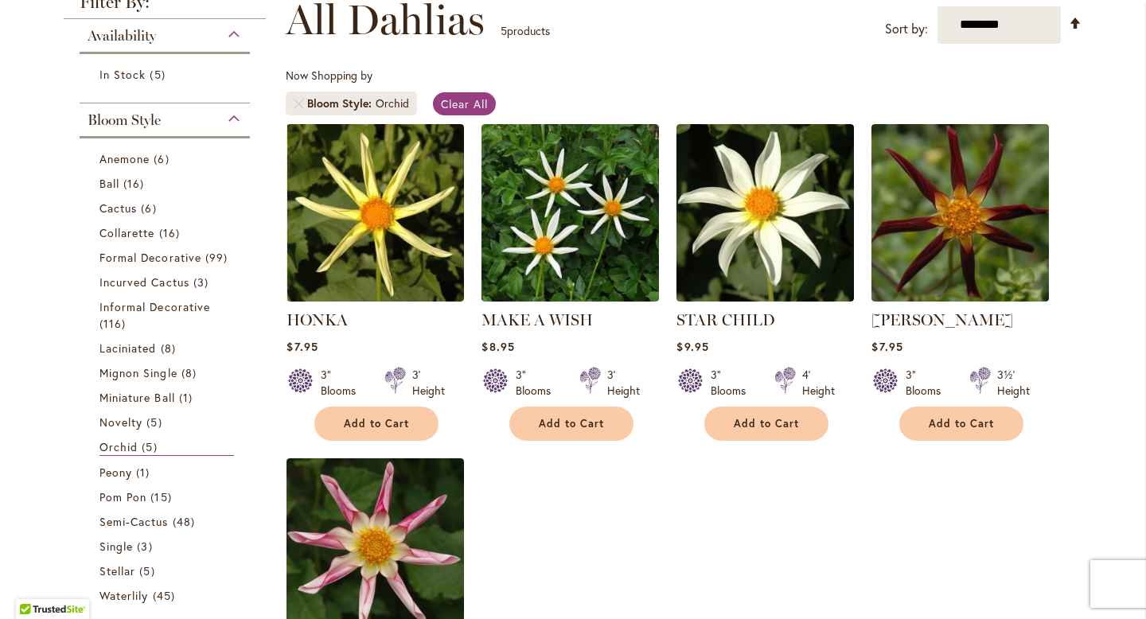
scroll to position [251, 0]
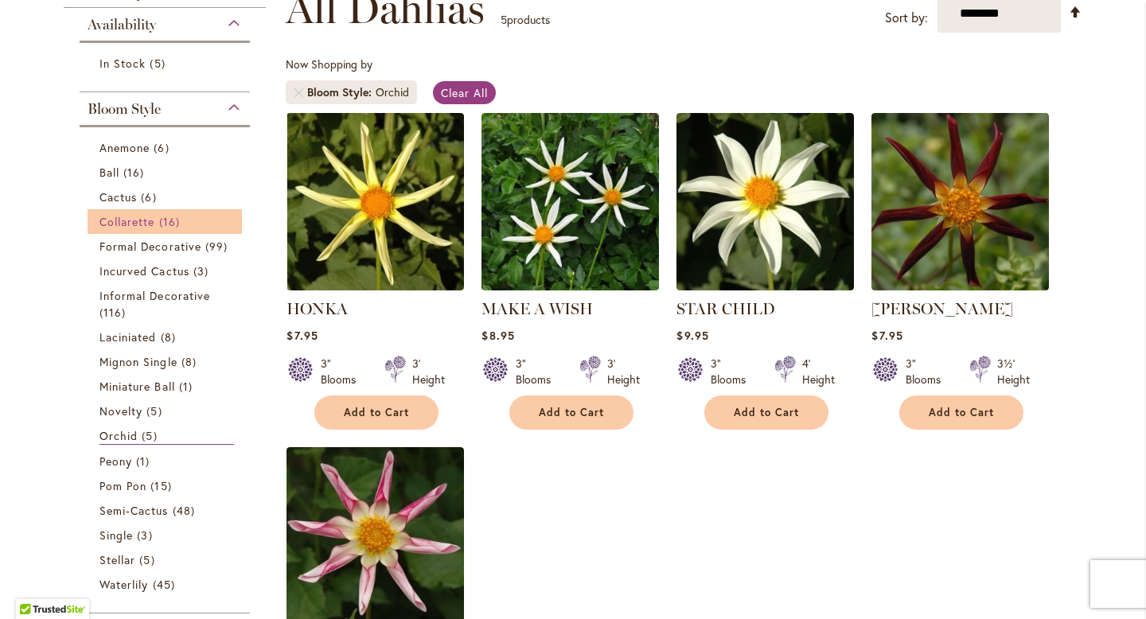
click at [114, 221] on span "Collarette" at bounding box center [128, 221] width 56 height 15
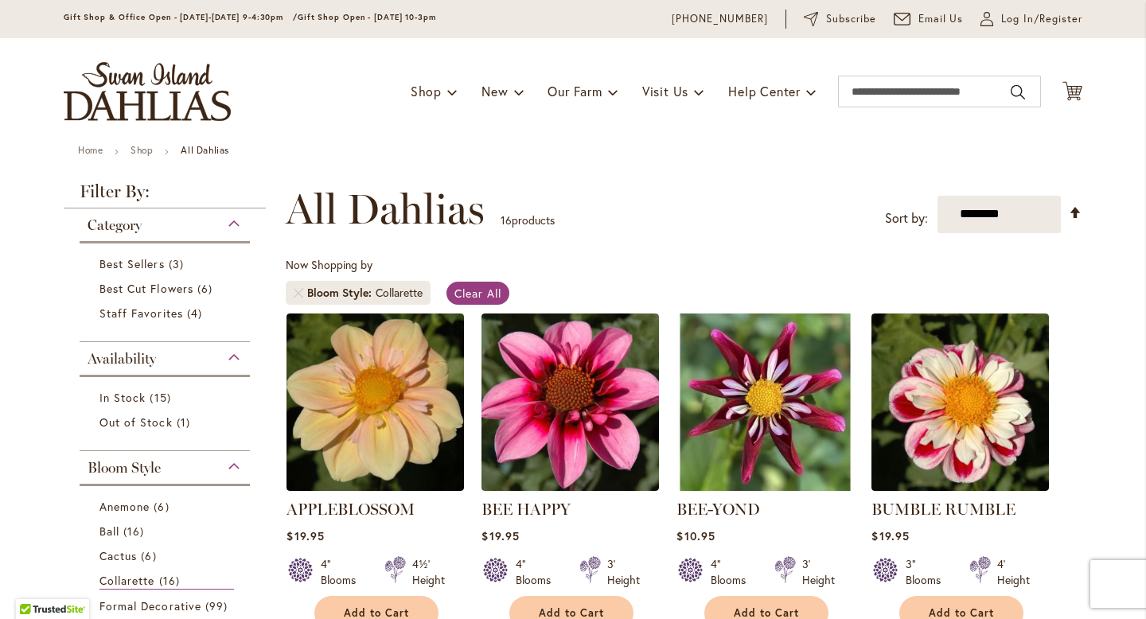
scroll to position [406, 0]
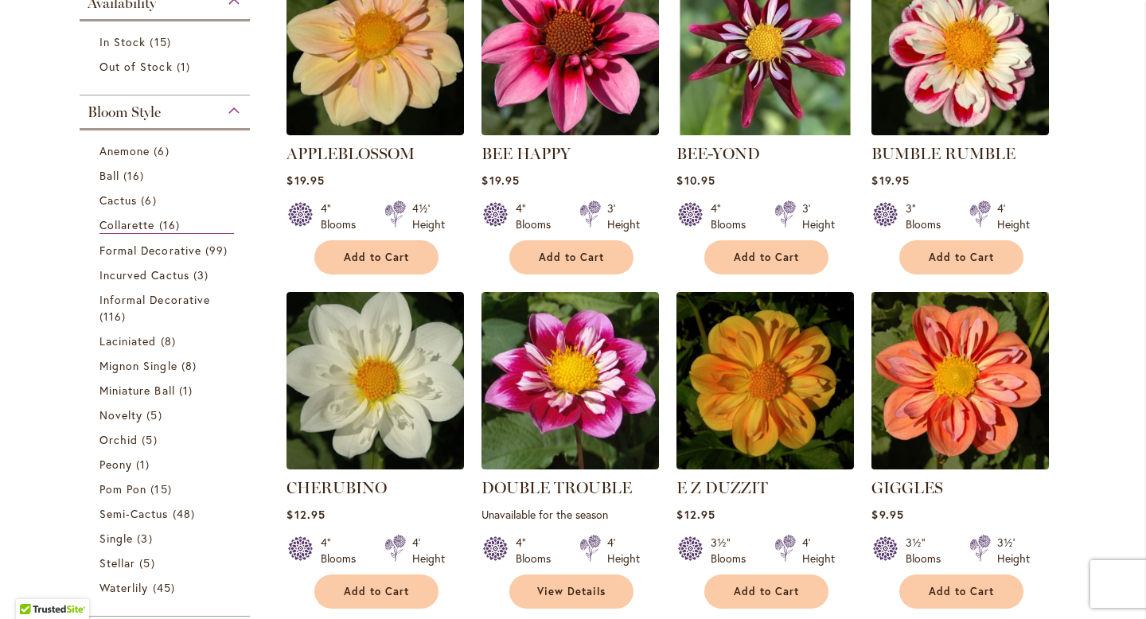
click at [945, 411] on img at bounding box center [961, 380] width 186 height 186
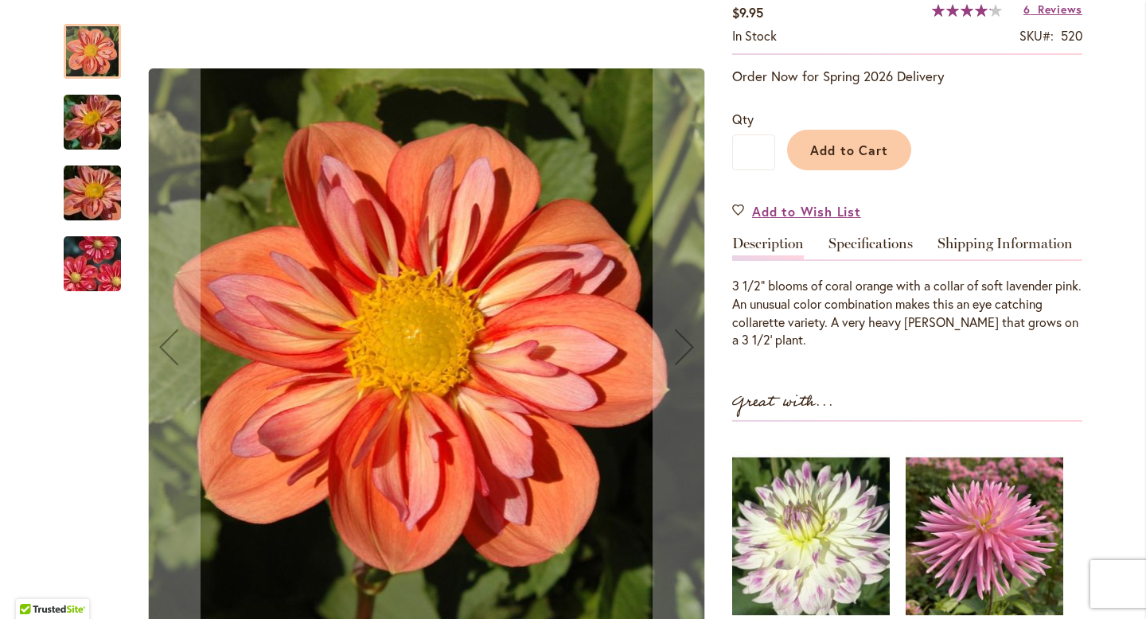
scroll to position [299, 0]
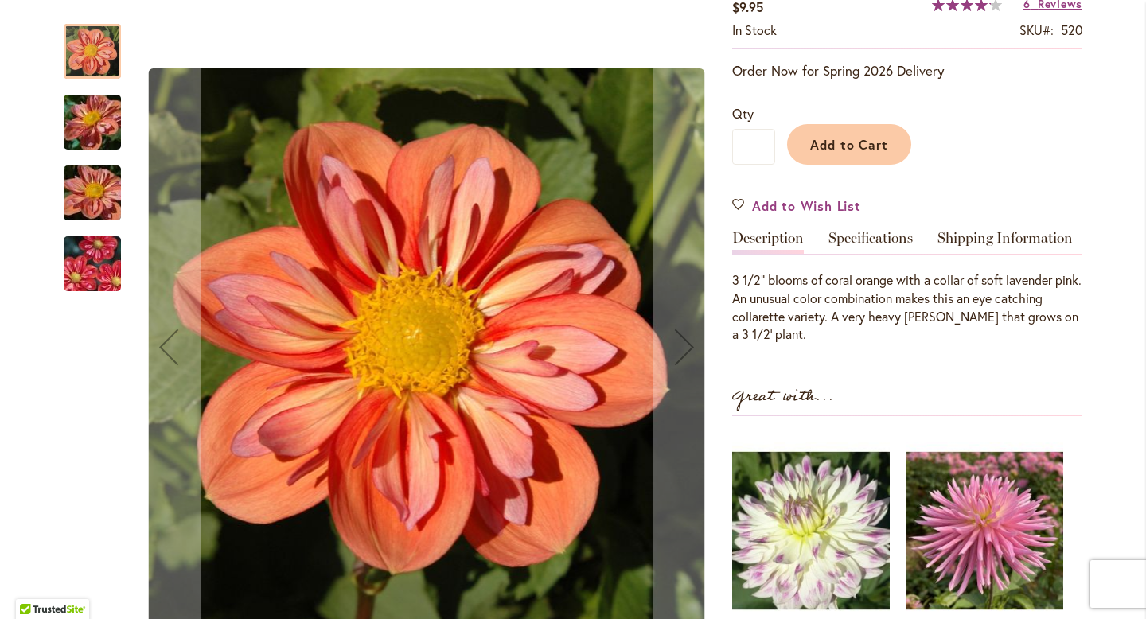
click at [97, 270] on img "GIGGLES" at bounding box center [92, 264] width 115 height 76
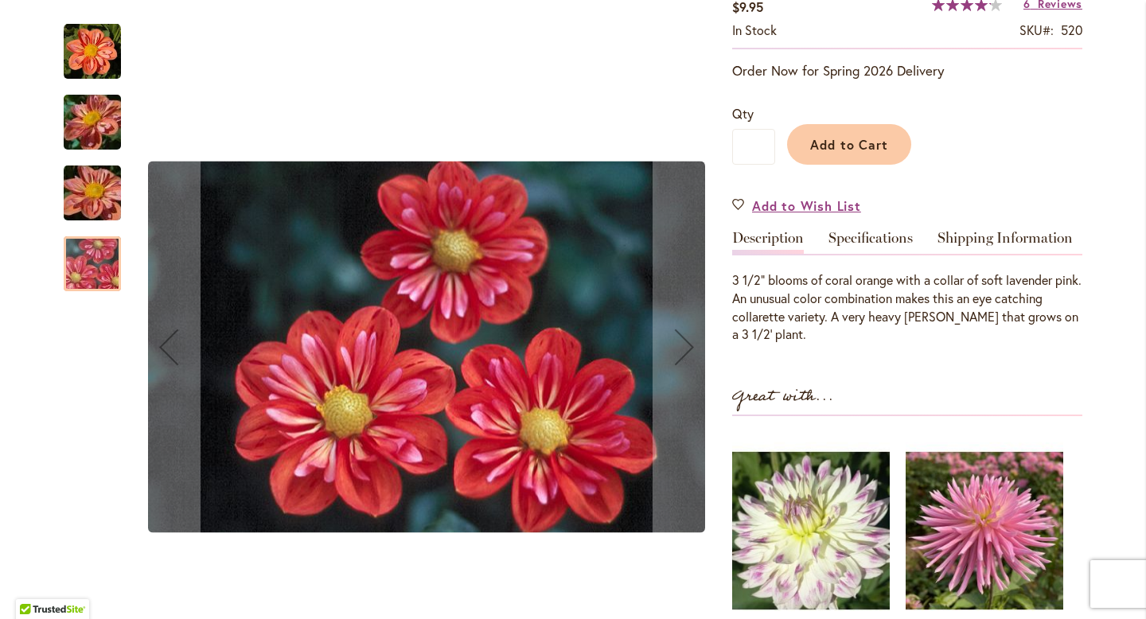
click at [85, 205] on img "GIGGLES" at bounding box center [92, 193] width 115 height 86
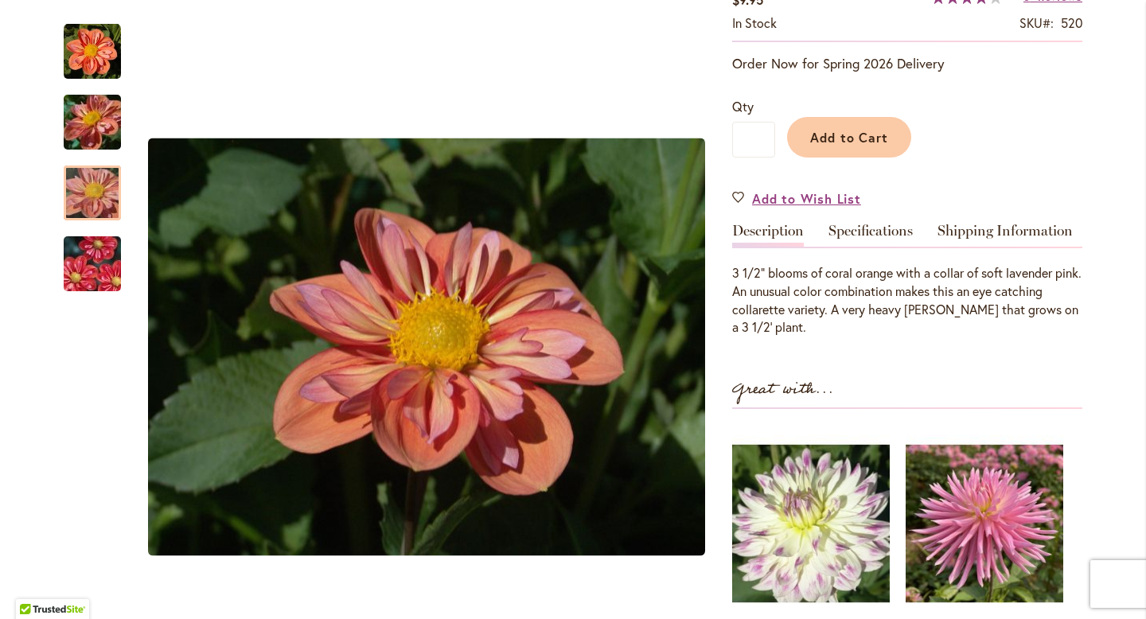
scroll to position [305, 0]
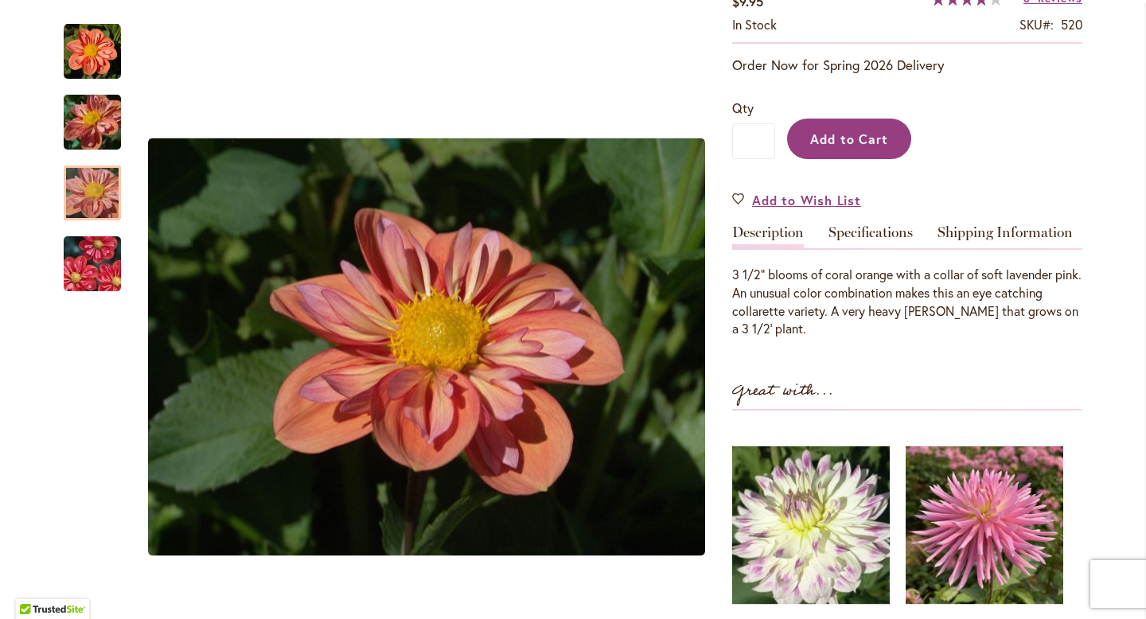
click at [875, 150] on button "Add to Cart" at bounding box center [849, 139] width 124 height 41
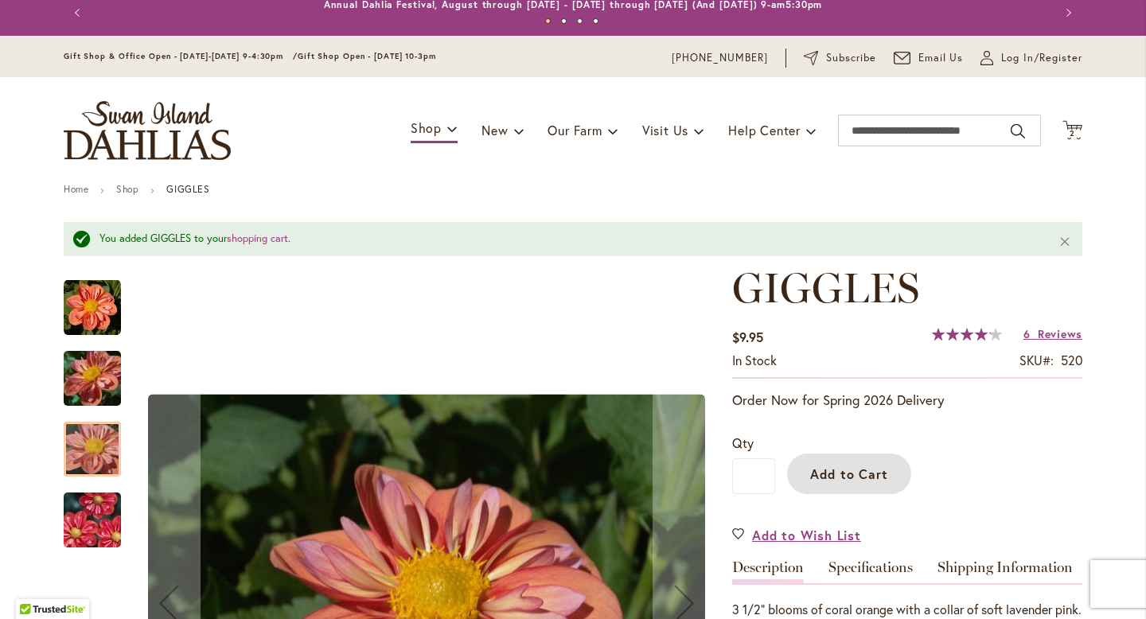
scroll to position [0, 0]
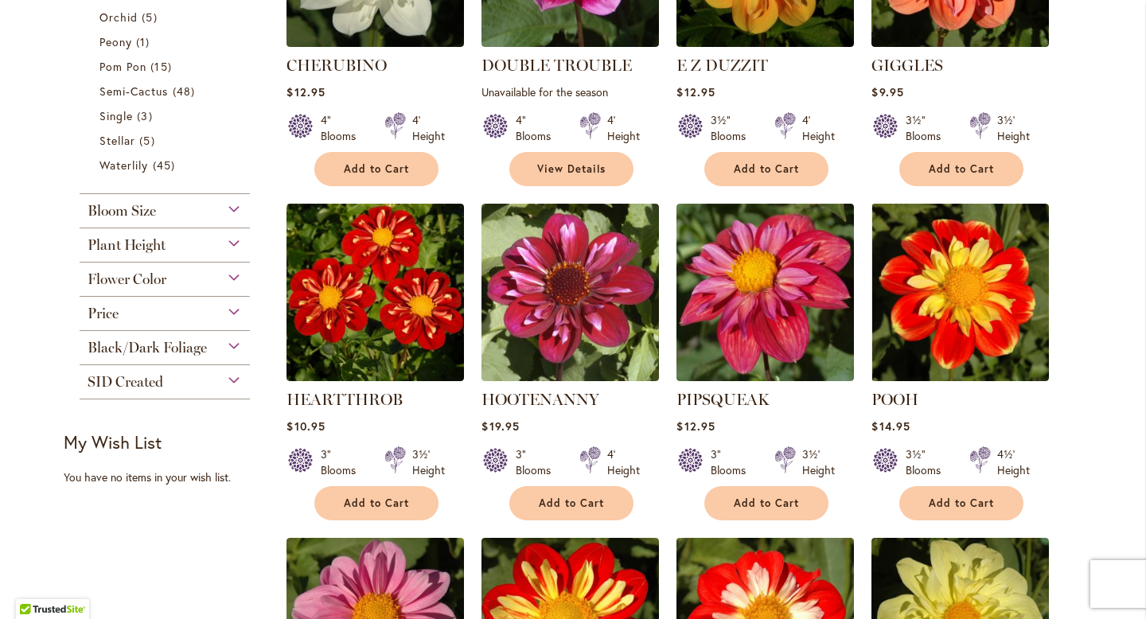
scroll to position [811, 0]
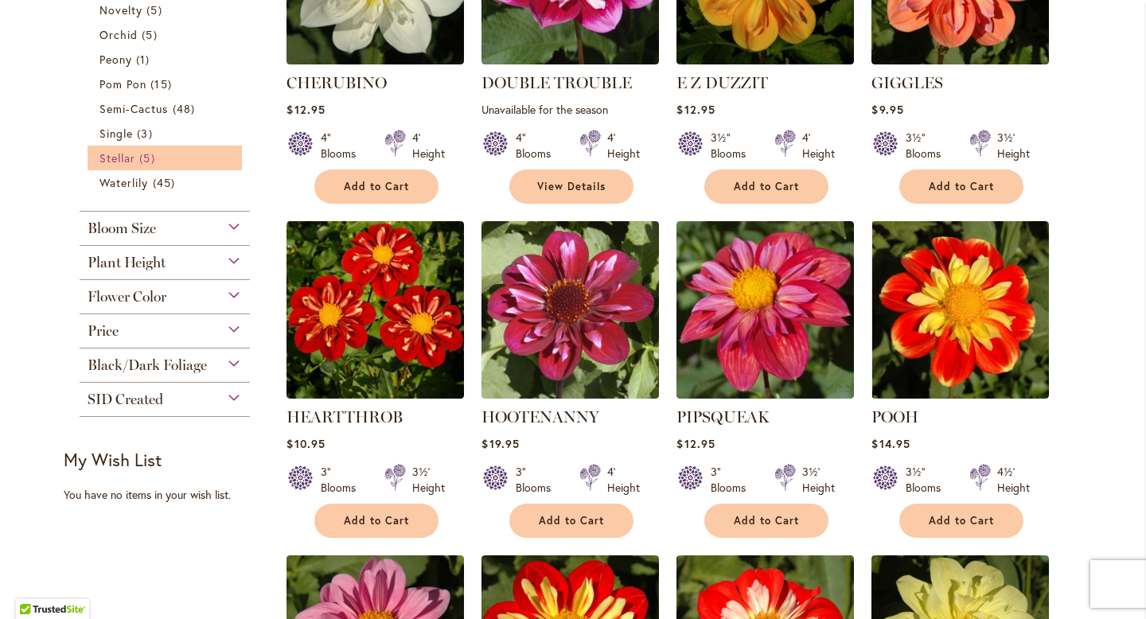
click at [116, 156] on span "Stellar" at bounding box center [118, 157] width 36 height 15
click at [118, 159] on span "Stellar" at bounding box center [118, 157] width 36 height 15
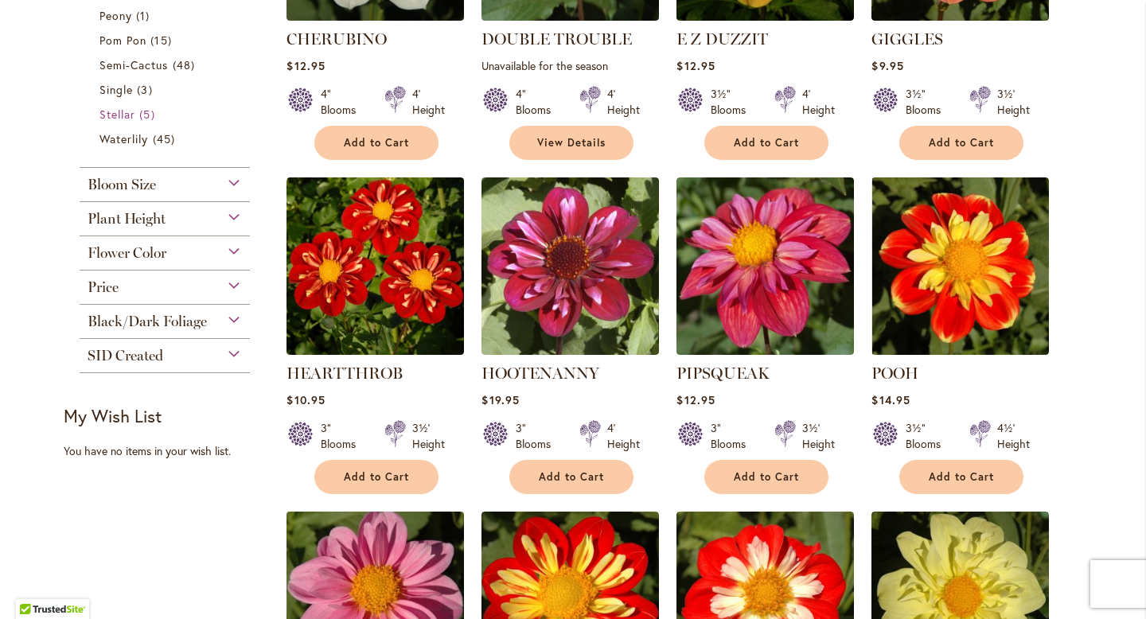
scroll to position [825, 0]
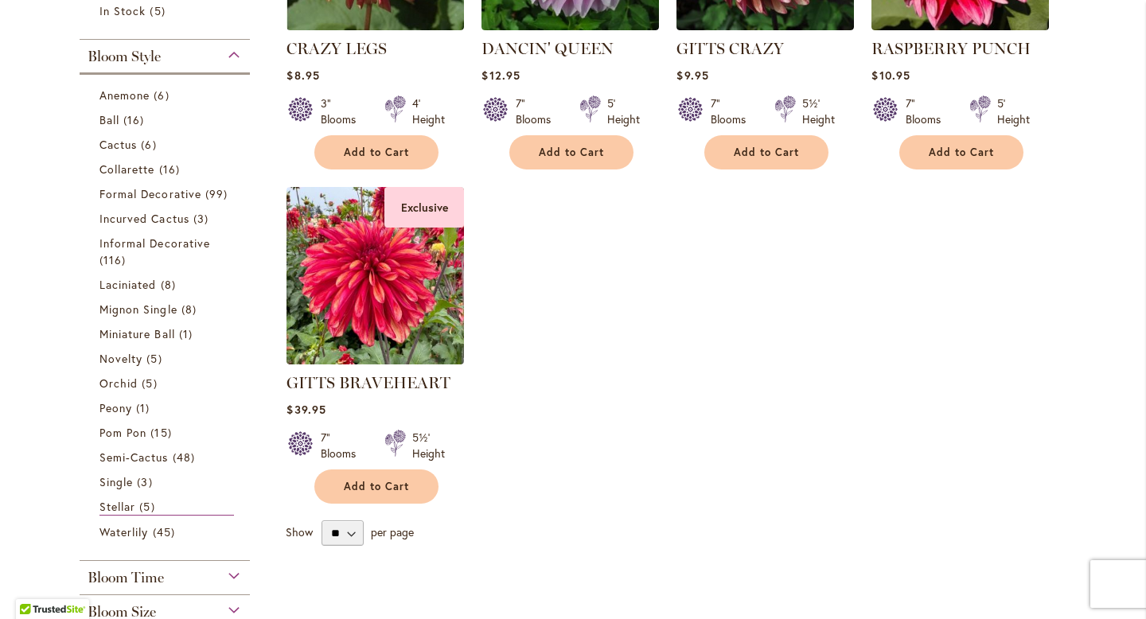
scroll to position [510, 0]
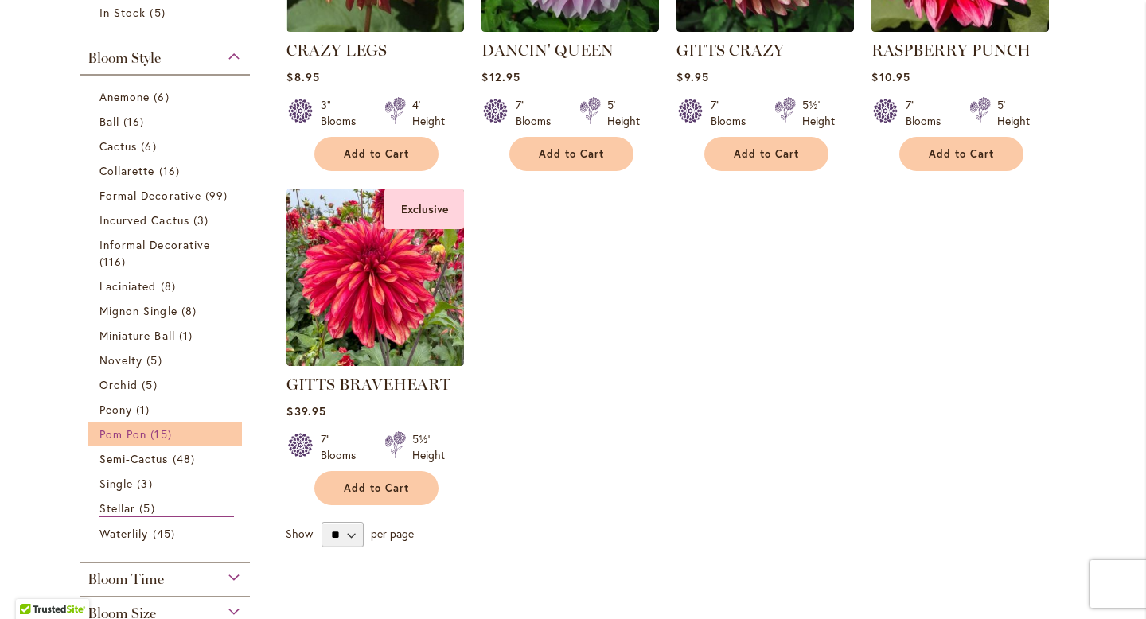
click at [134, 435] on span "Pom Pon" at bounding box center [123, 434] width 47 height 15
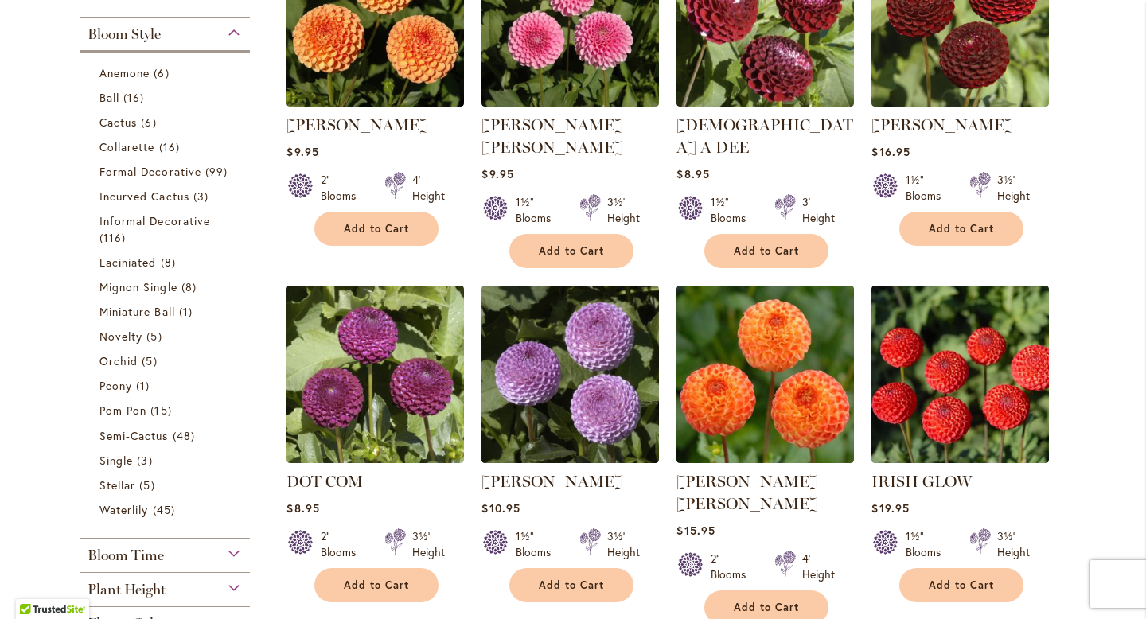
scroll to position [432, 0]
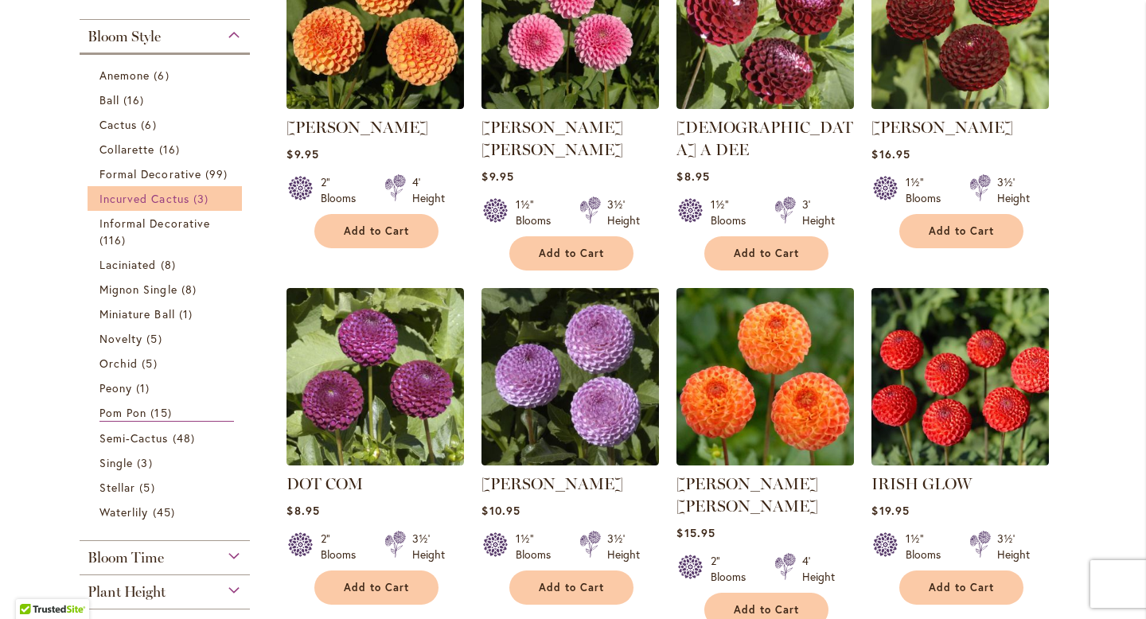
click at [174, 199] on span "Incurved Cactus" at bounding box center [145, 198] width 90 height 15
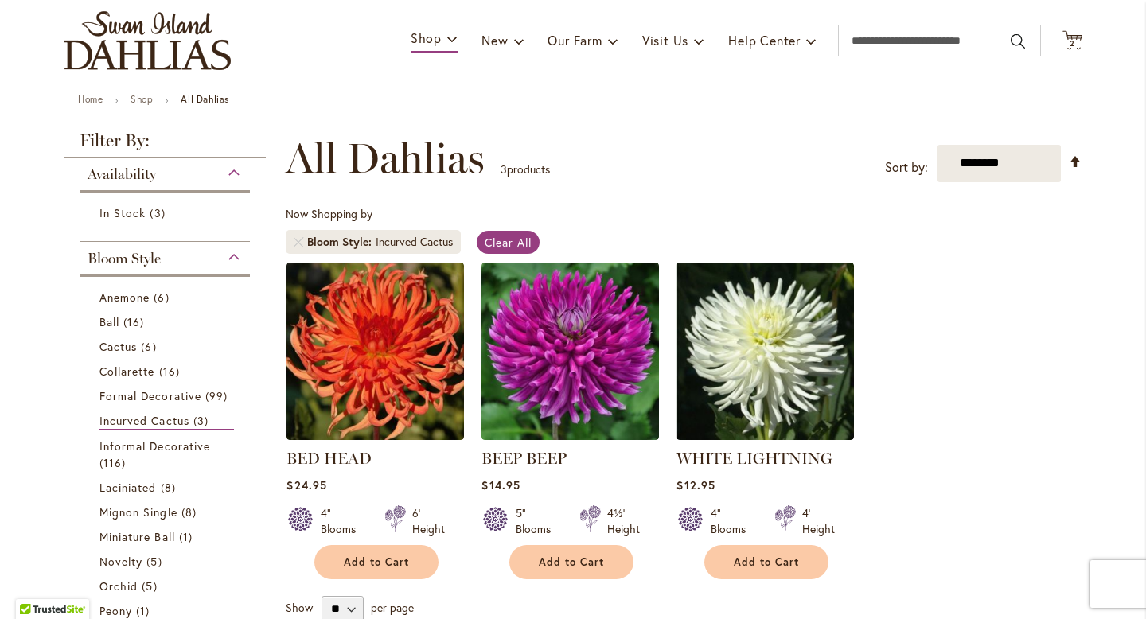
scroll to position [97, 0]
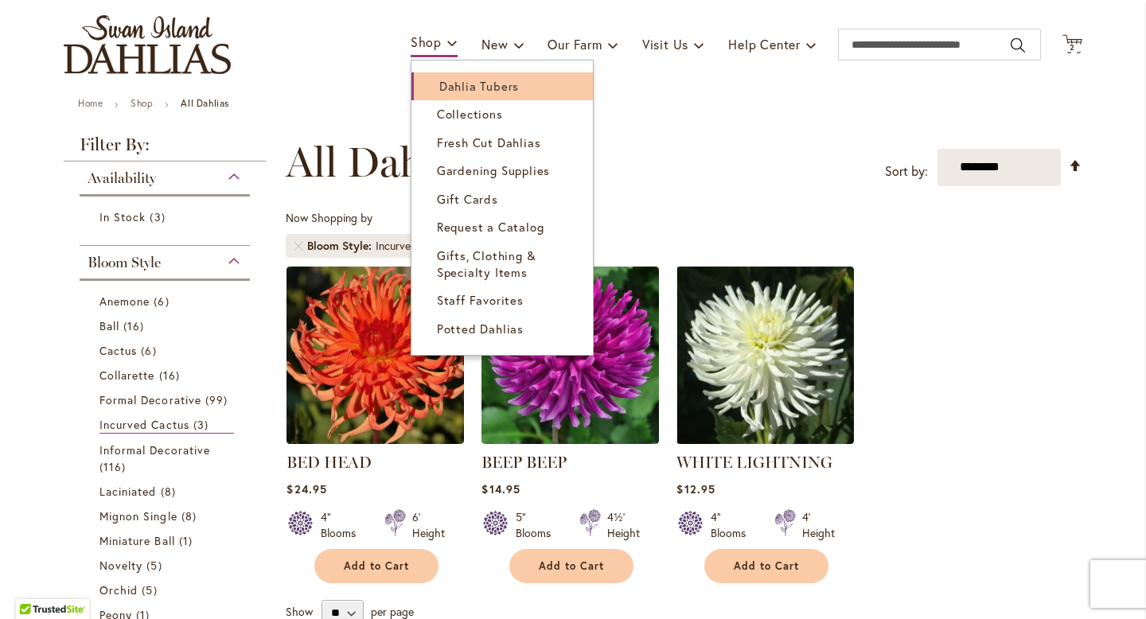
click at [444, 76] on link "Dahlia Tubers" at bounding box center [503, 86] width 182 height 28
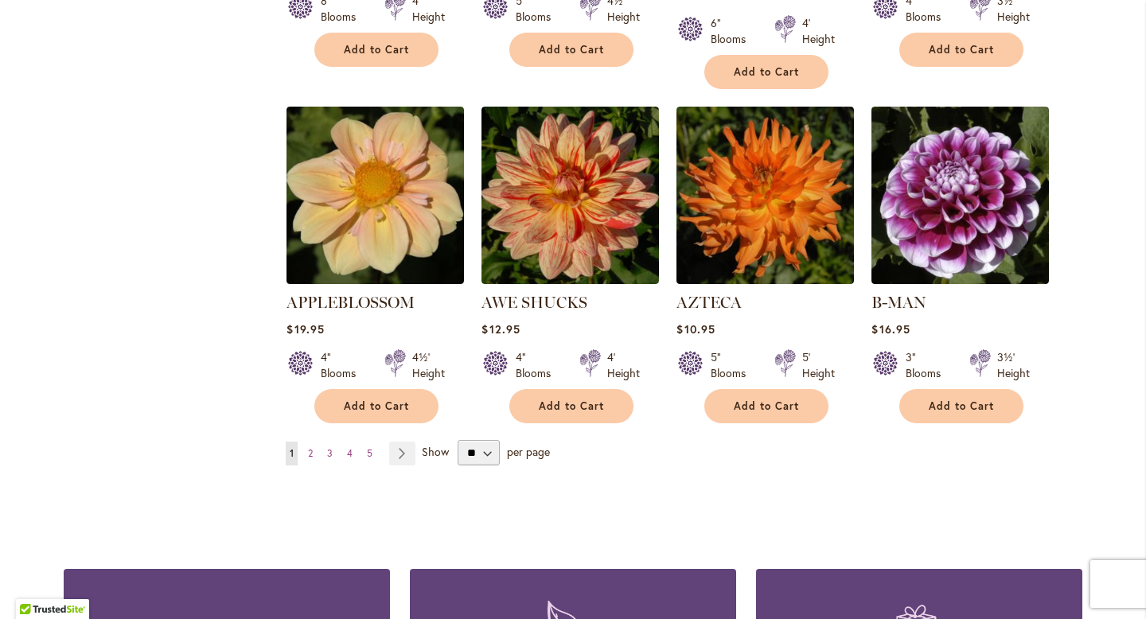
scroll to position [1322, 0]
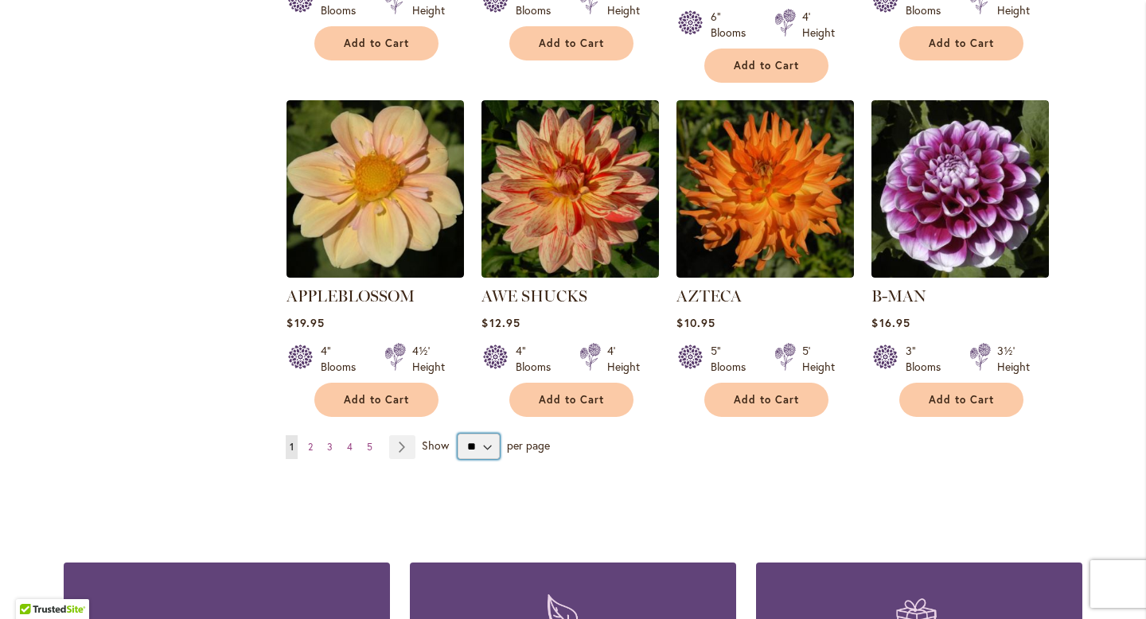
click at [492, 434] on select "** ** ** **" at bounding box center [479, 446] width 42 height 25
select select "**"
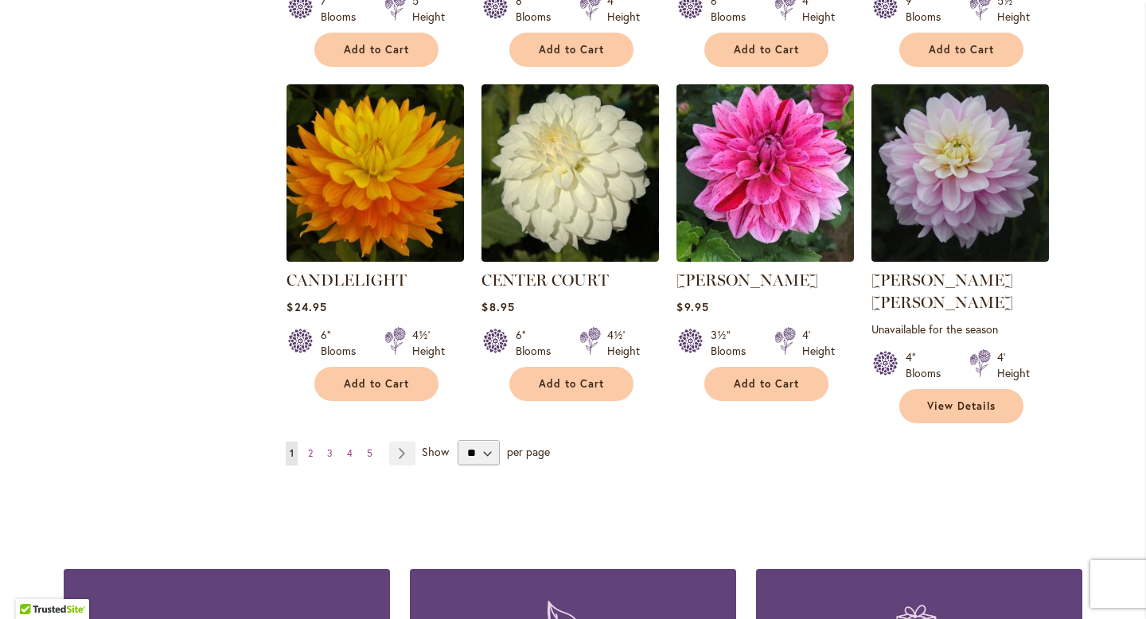
scroll to position [5398, 0]
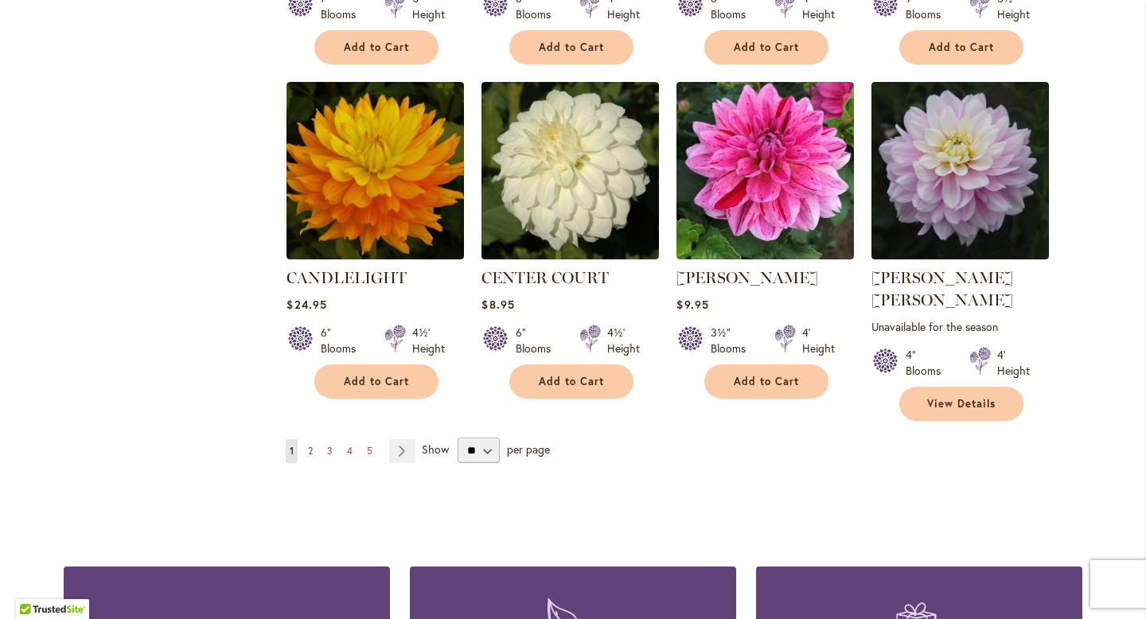
click at [312, 445] on span "2" at bounding box center [310, 451] width 5 height 12
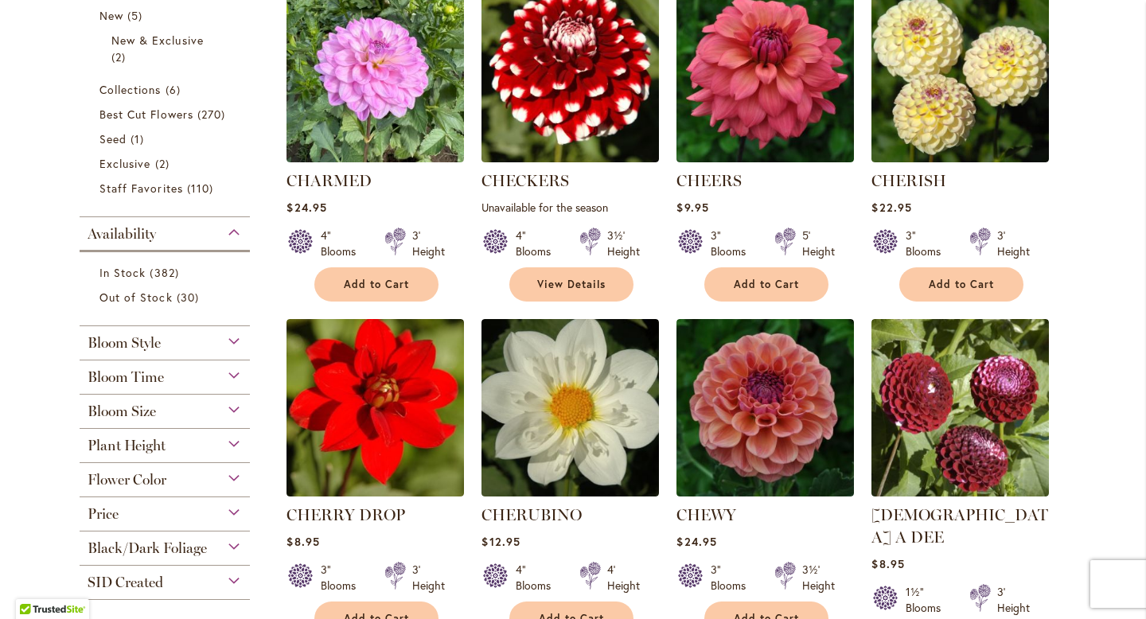
scroll to position [415, 0]
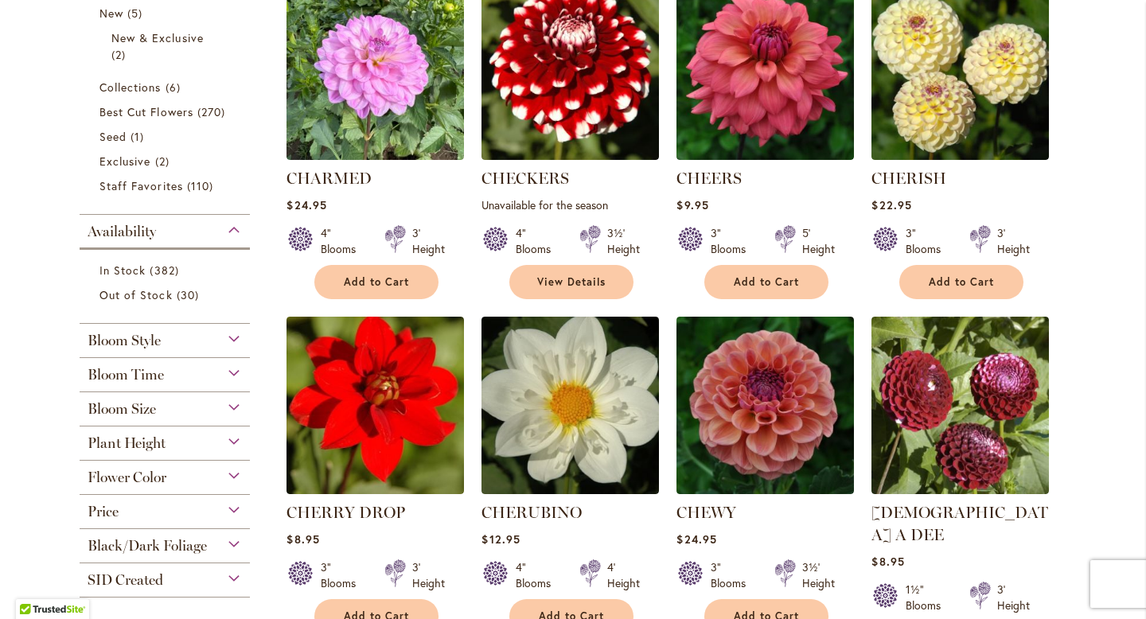
click at [236, 412] on div "Bloom Size" at bounding box center [165, 404] width 170 height 25
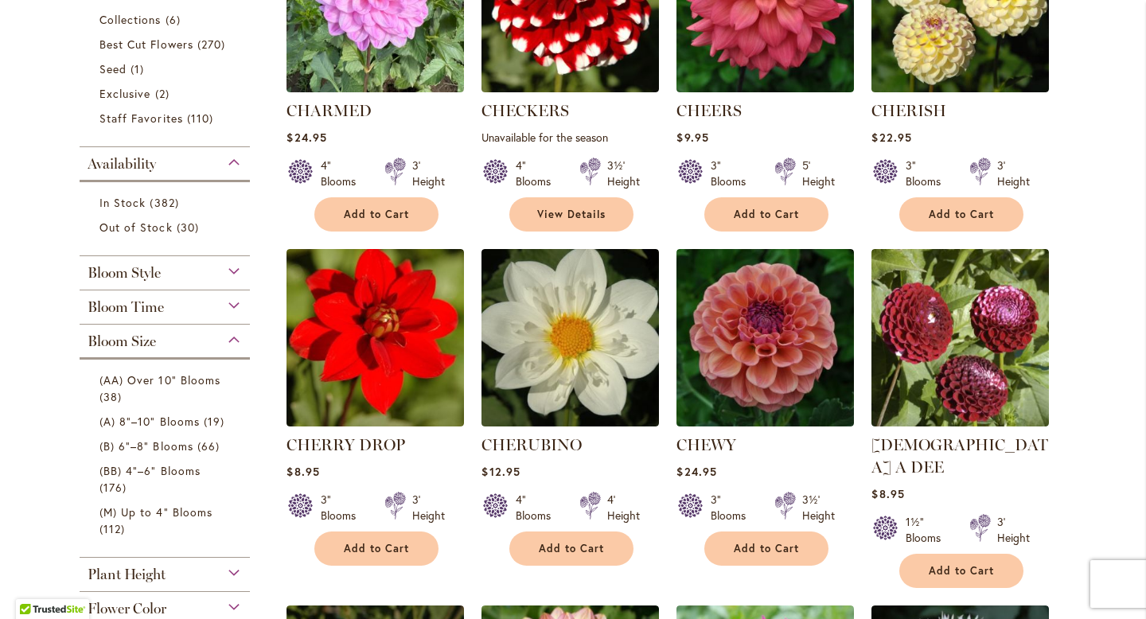
scroll to position [501, 0]
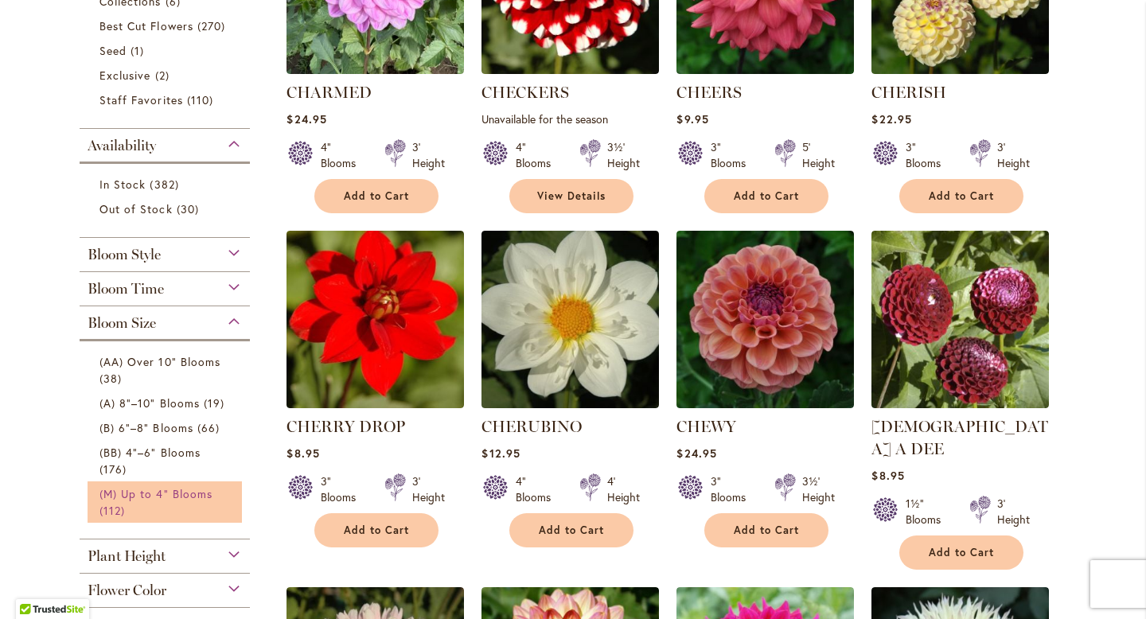
click at [147, 493] on span "(M) Up to 4" Blooms" at bounding box center [156, 493] width 113 height 15
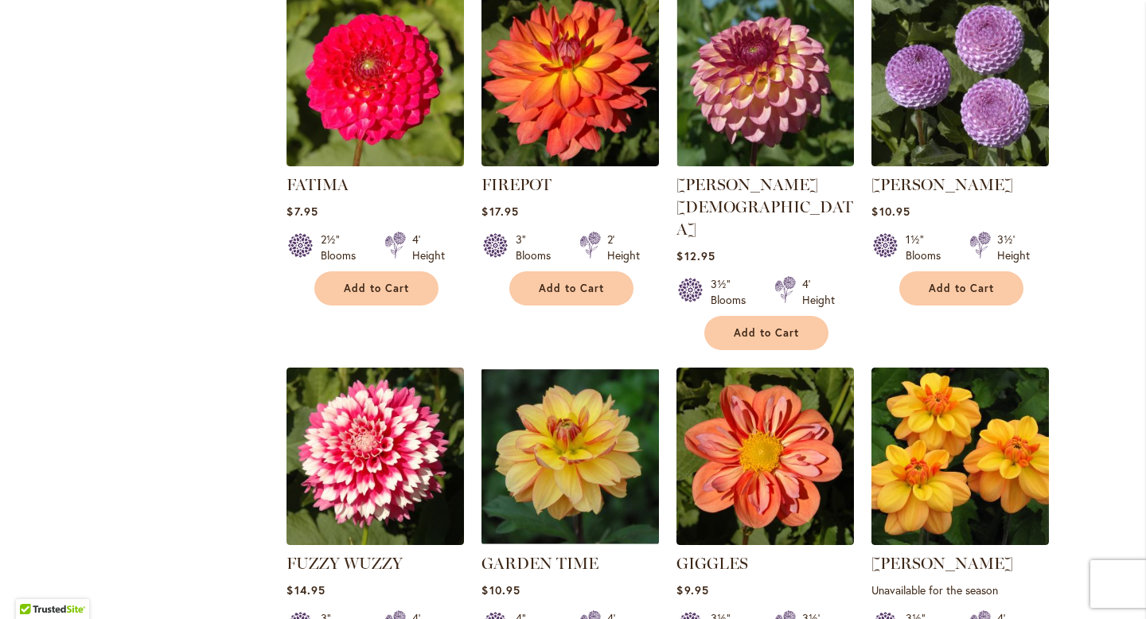
scroll to position [3096, 0]
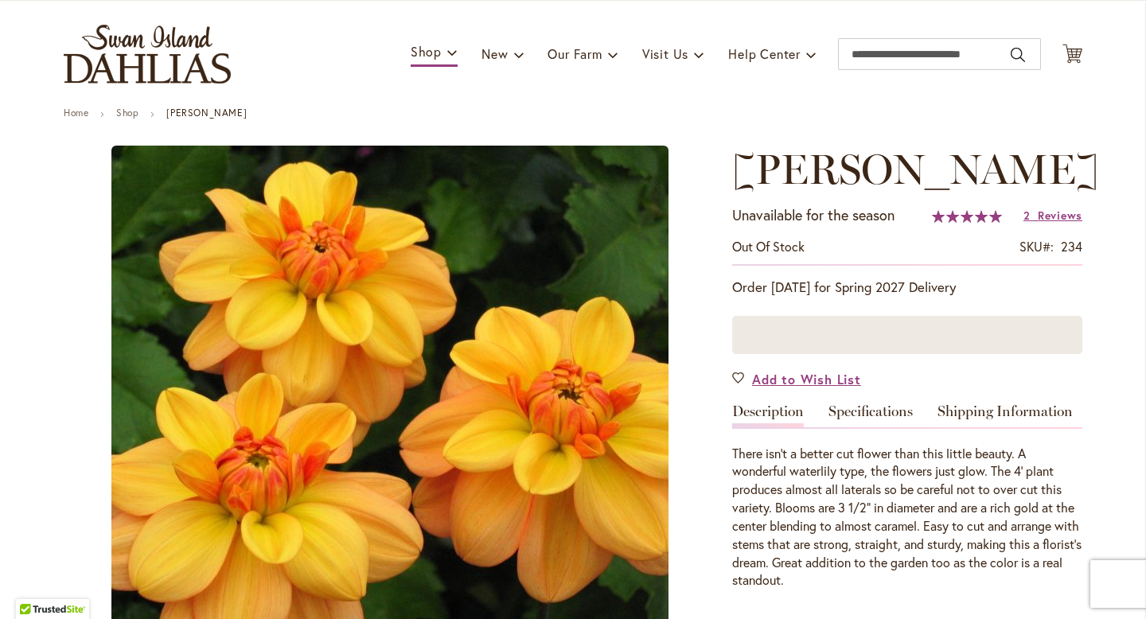
scroll to position [118, 0]
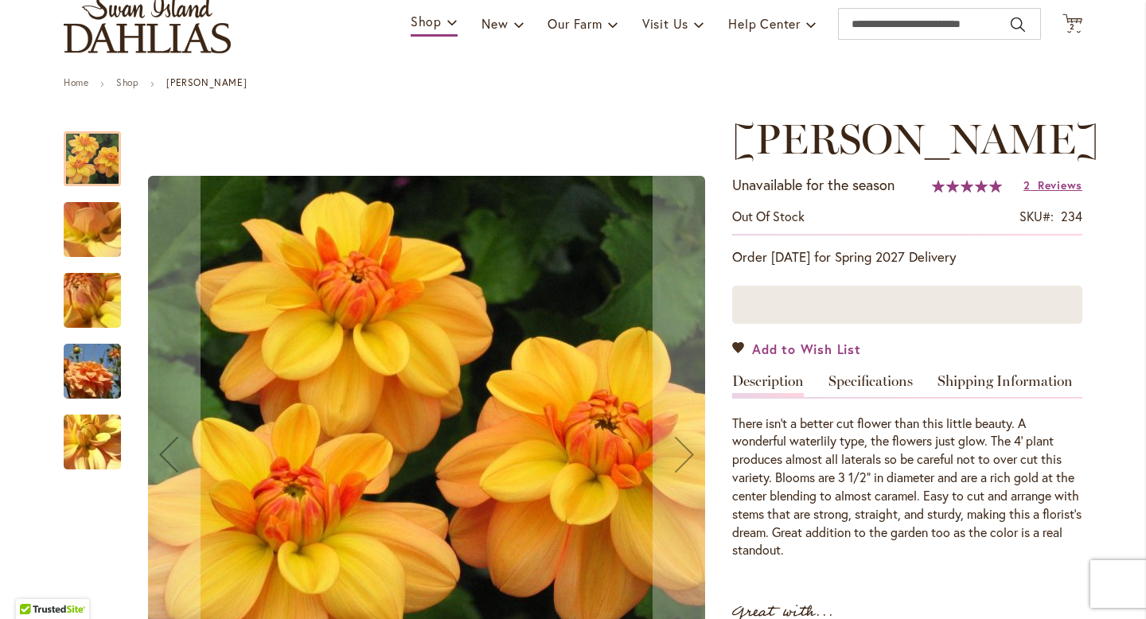
click at [836, 349] on span "Add to Wish List" at bounding box center [806, 349] width 109 height 18
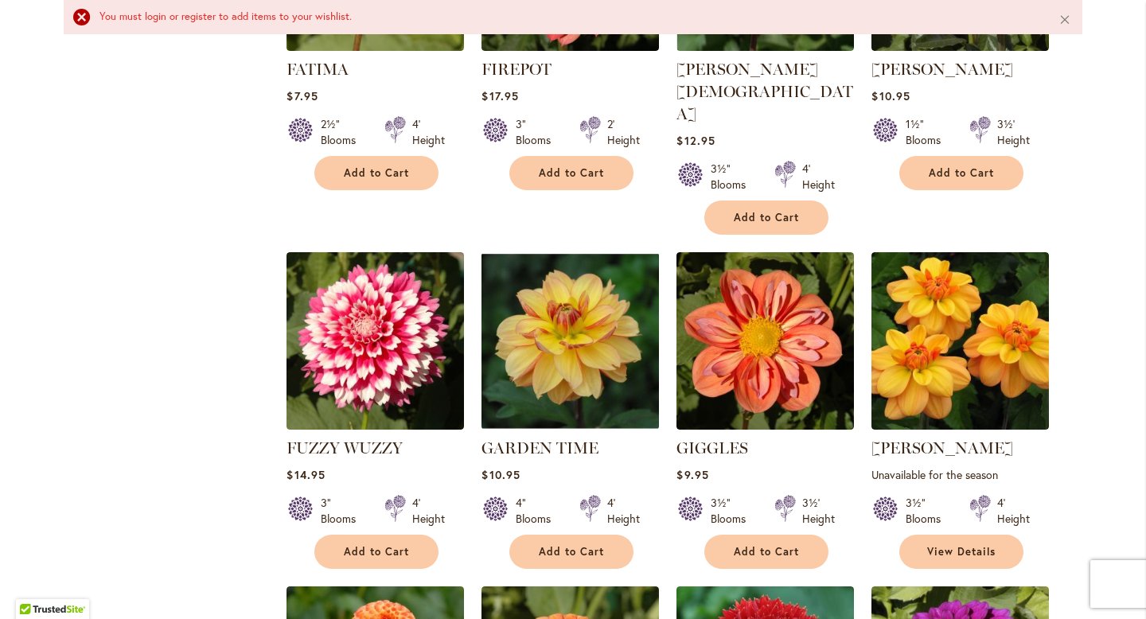
scroll to position [3254, 0]
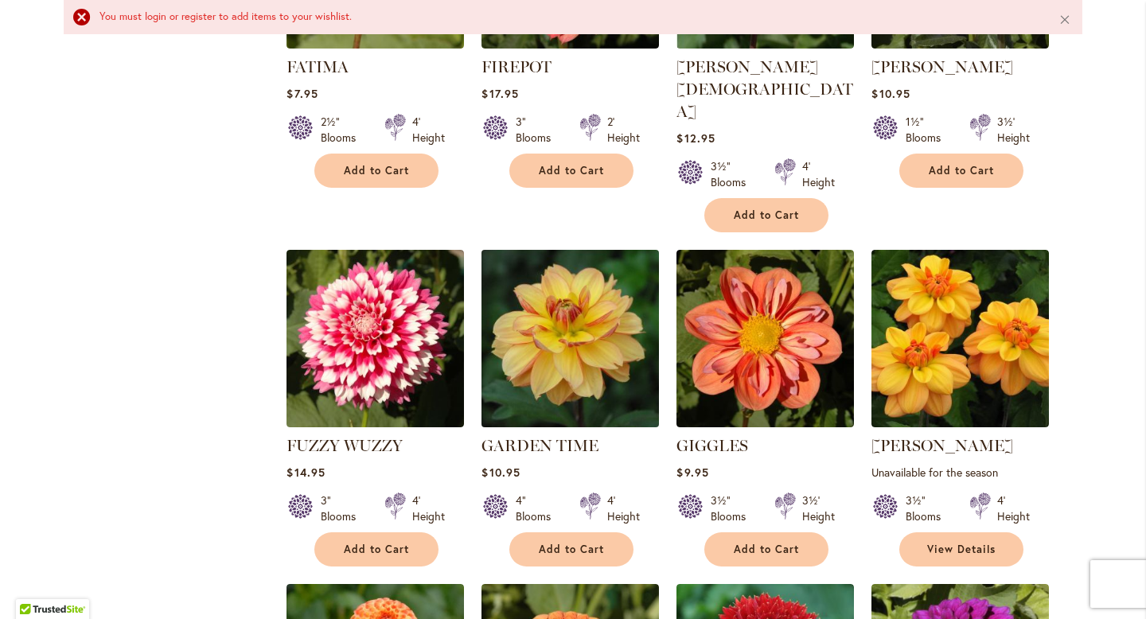
click at [568, 245] on img at bounding box center [571, 338] width 186 height 186
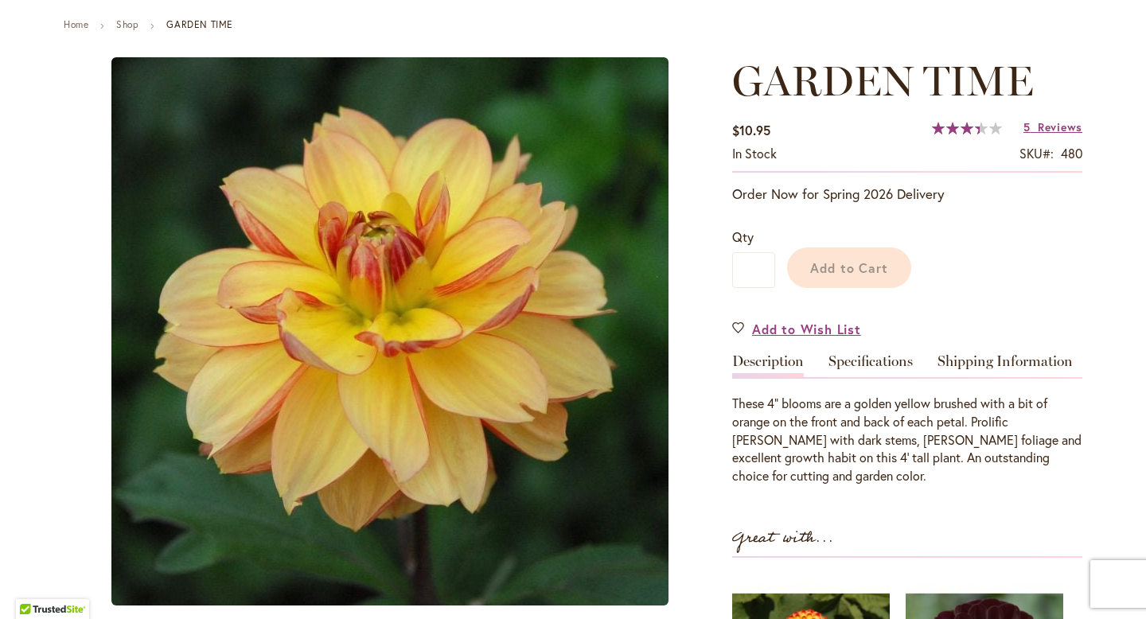
scroll to position [221, 0]
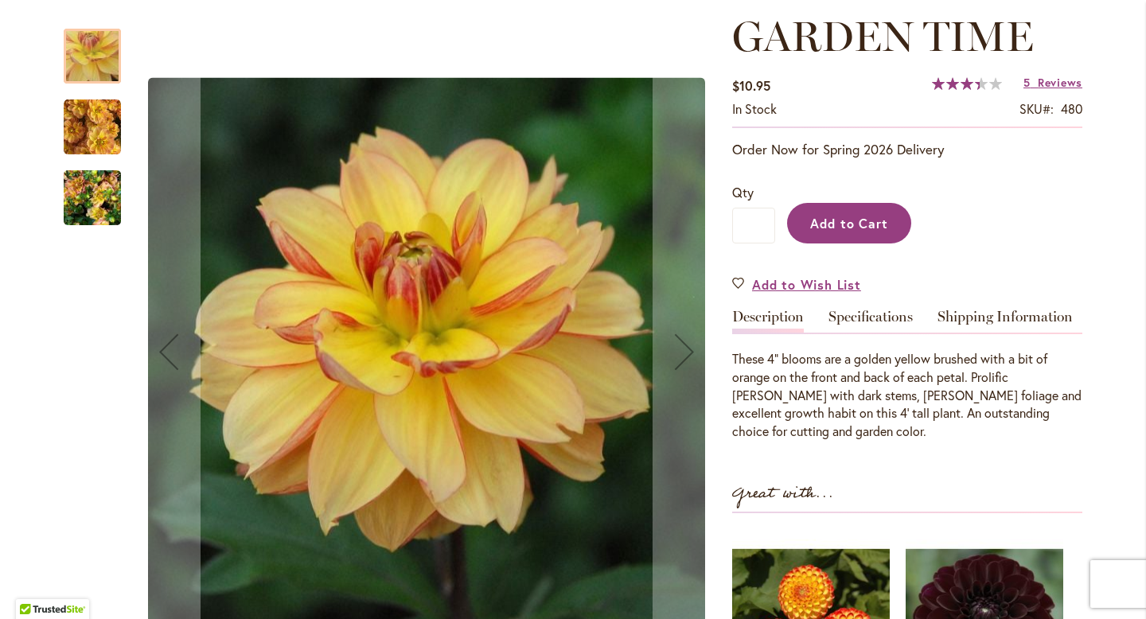
click at [837, 225] on span "Add to Cart" at bounding box center [849, 223] width 79 height 17
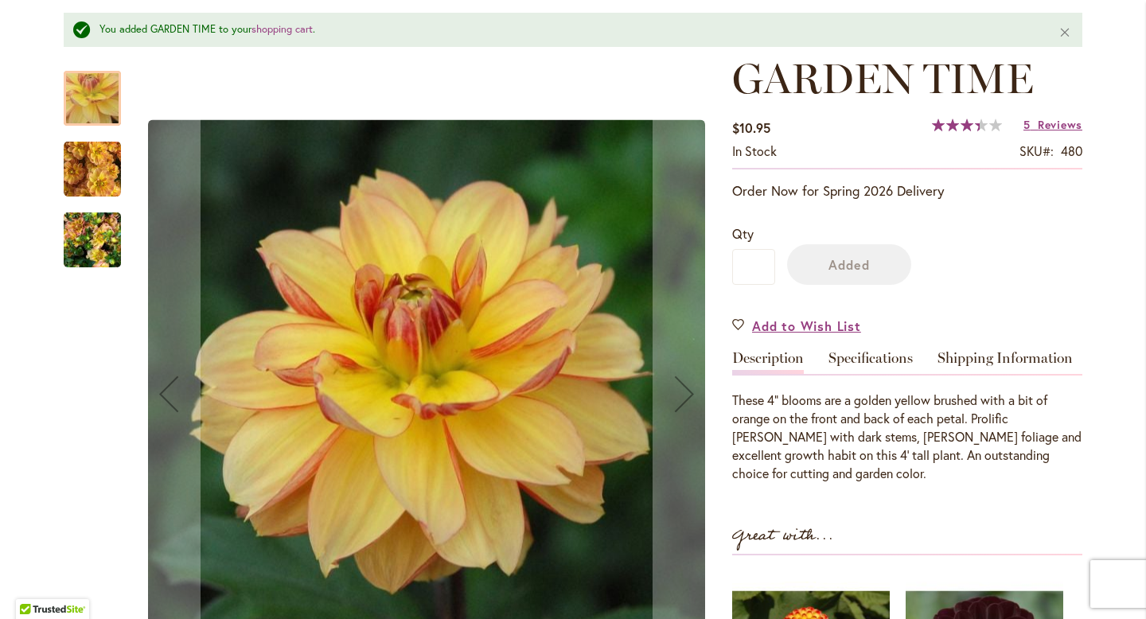
scroll to position [263, 0]
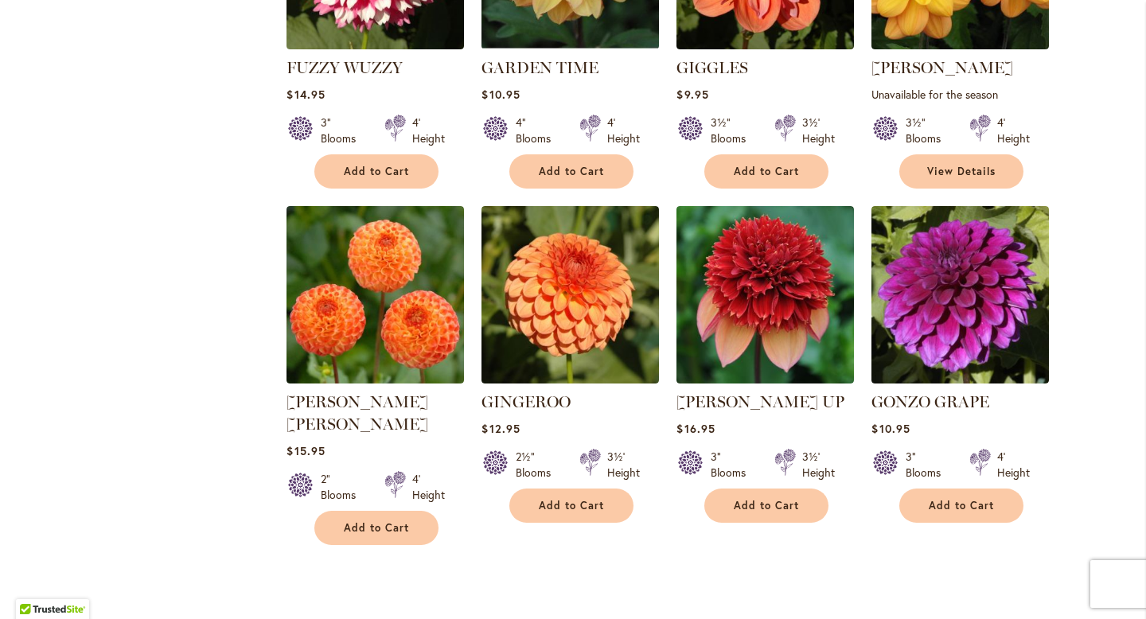
scroll to position [3593, 0]
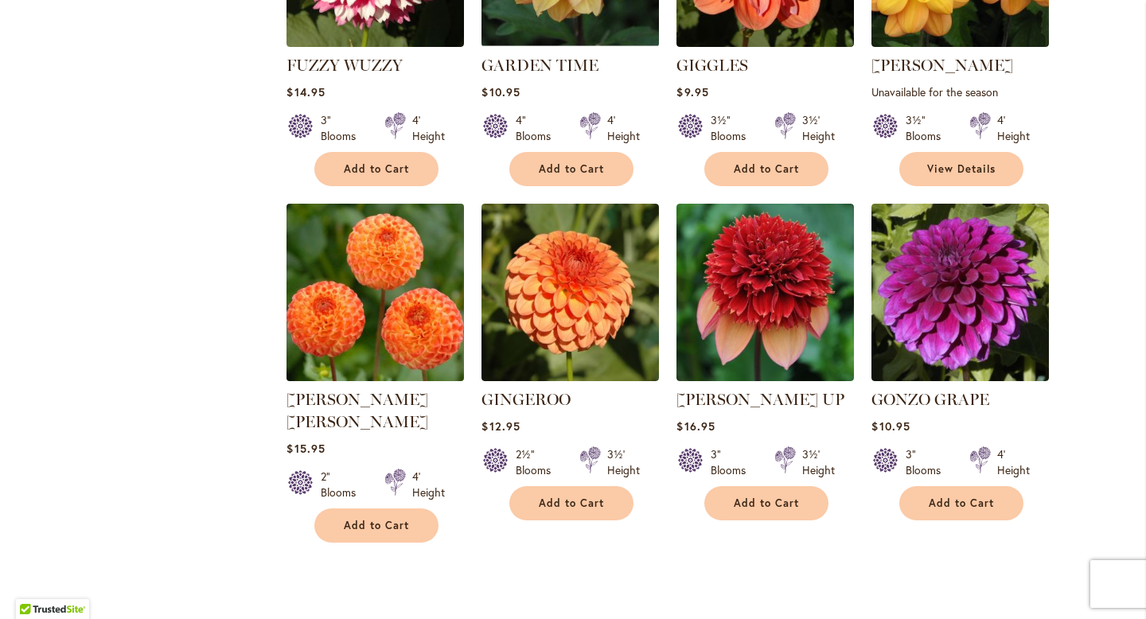
click at [369, 216] on img at bounding box center [376, 292] width 186 height 186
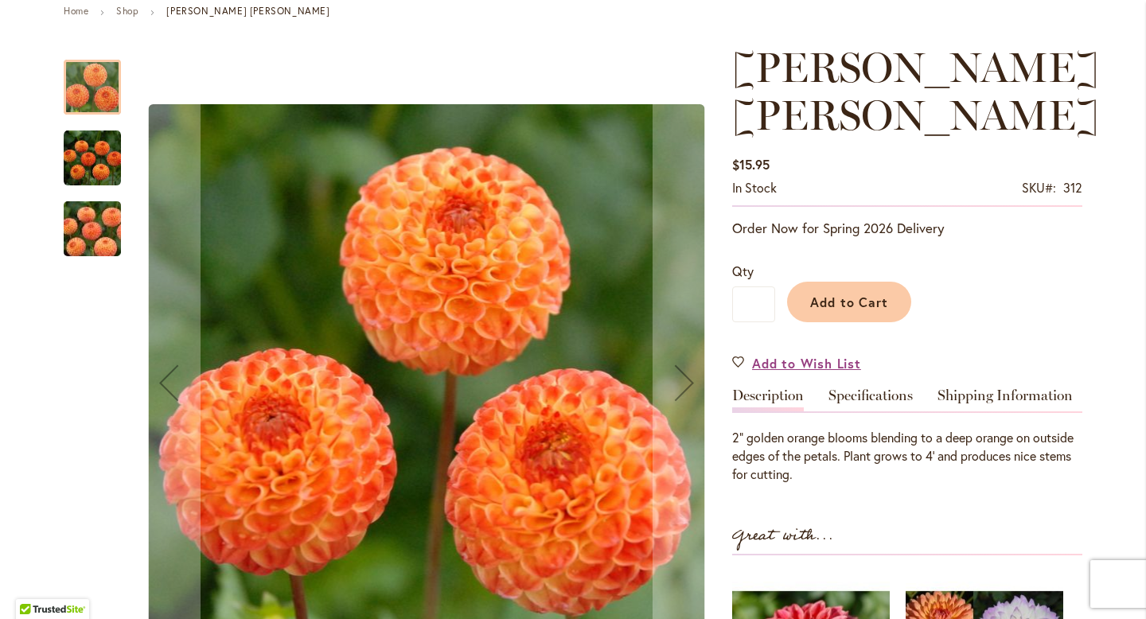
scroll to position [193, 0]
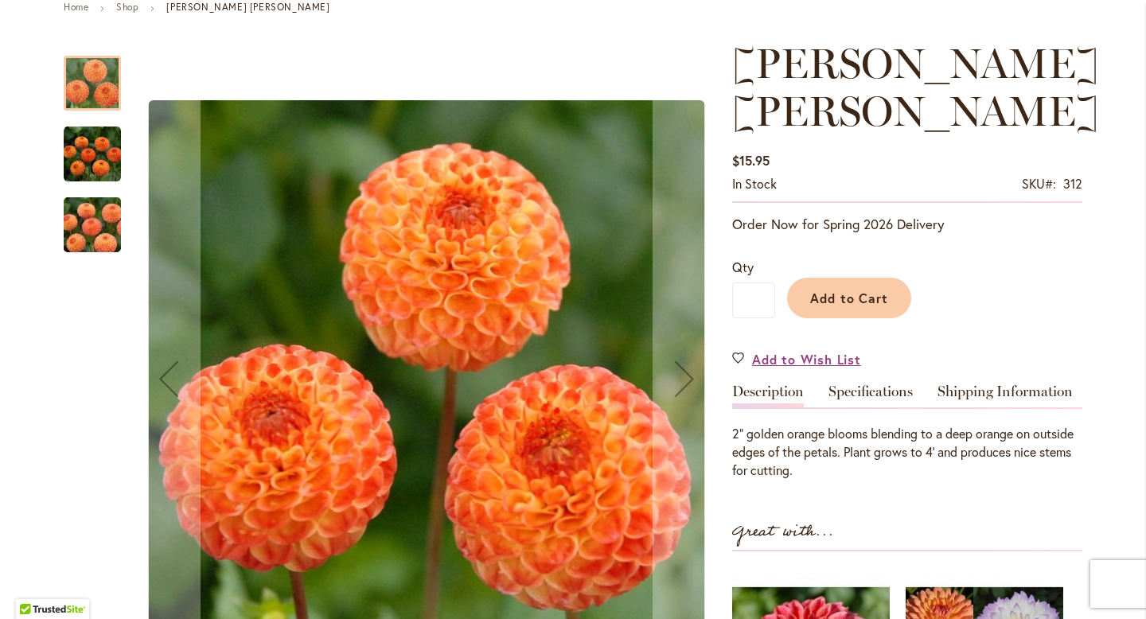
click at [103, 152] on img "GINGER WILLO" at bounding box center [92, 154] width 57 height 58
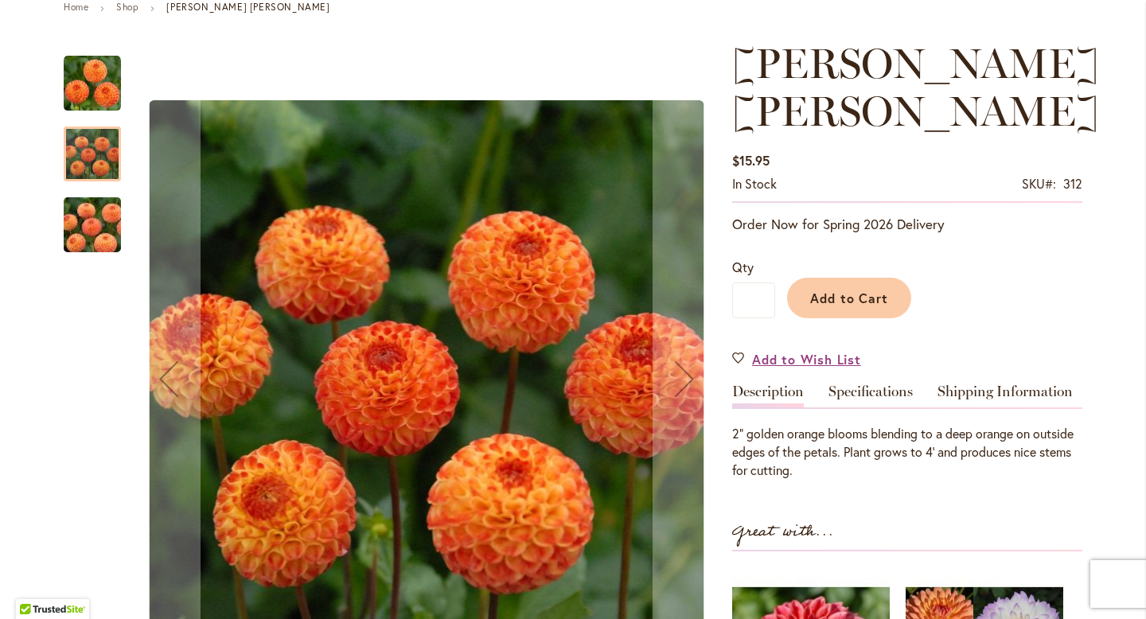
click at [101, 224] on img "GINGER WILLO" at bounding box center [92, 225] width 115 height 76
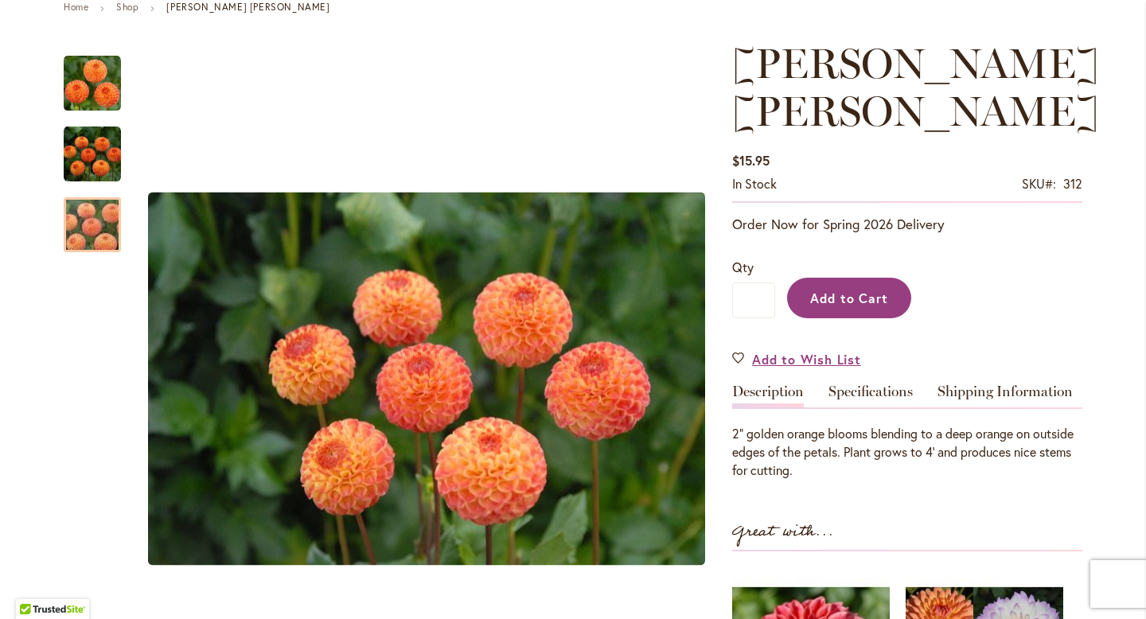
click at [837, 290] on span "Add to Cart" at bounding box center [849, 298] width 79 height 17
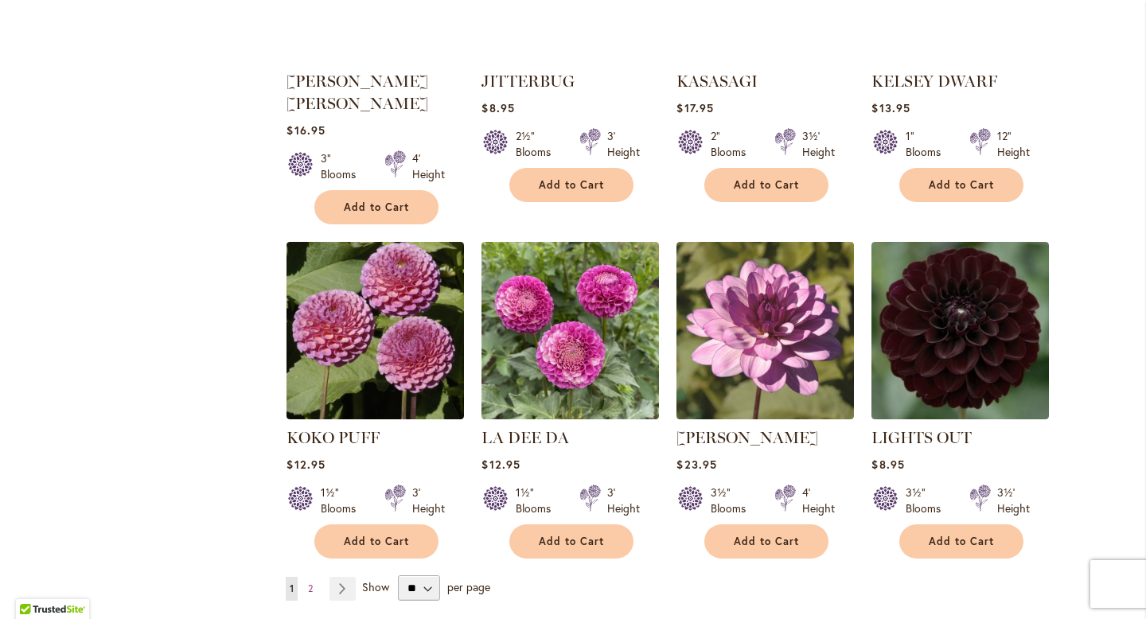
scroll to position [5293, 0]
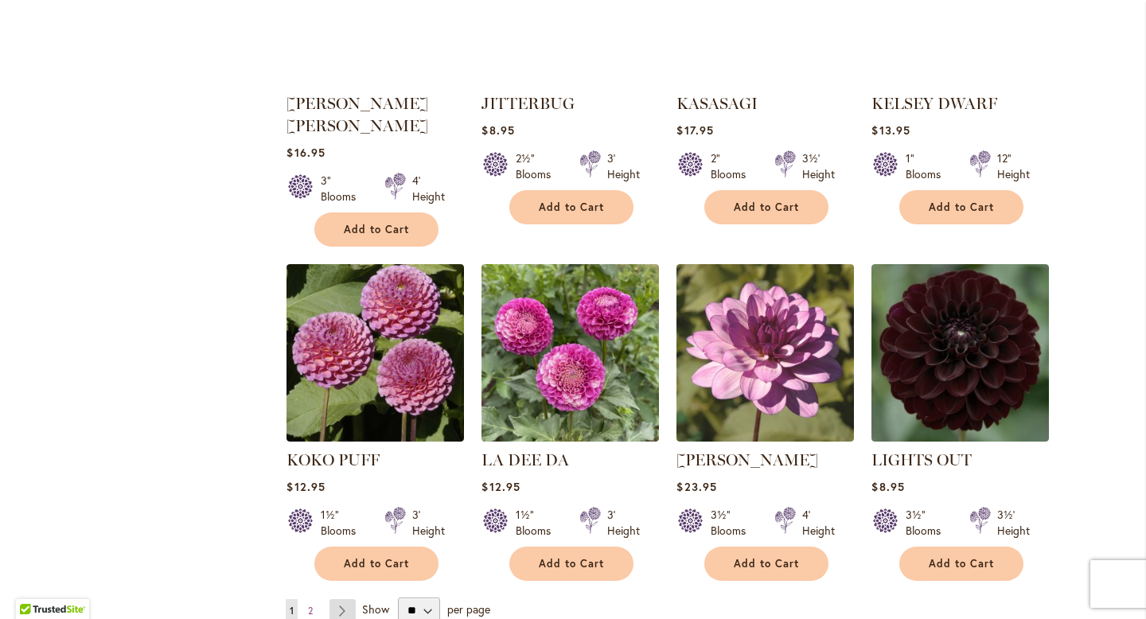
click at [341, 599] on link "Page Next" at bounding box center [343, 611] width 26 height 24
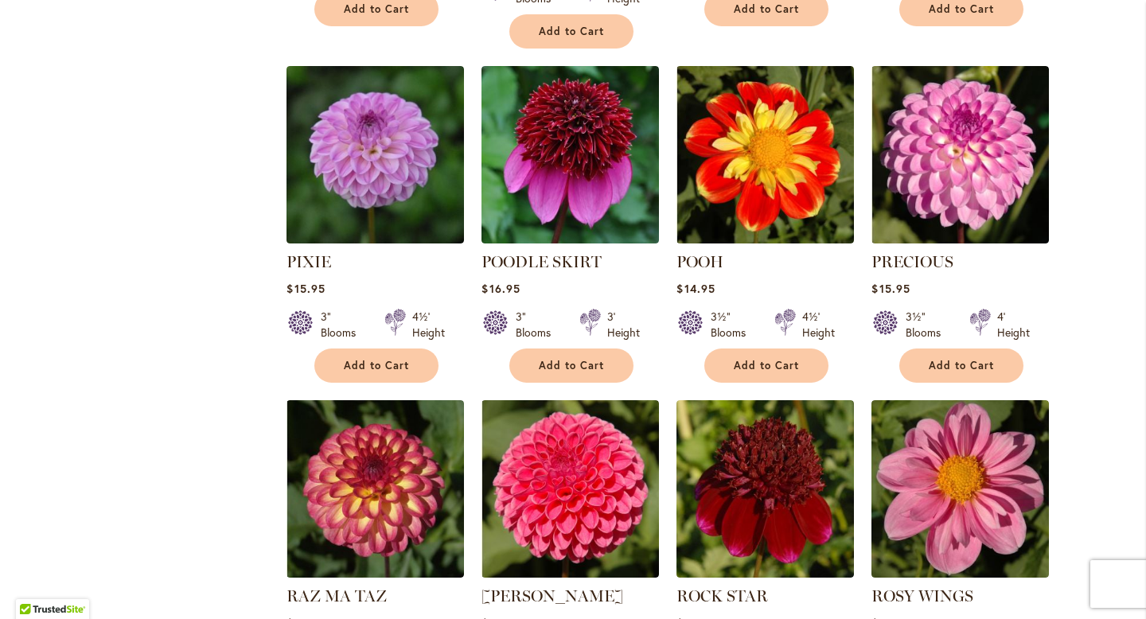
scroll to position [2261, 0]
